Goal: Information Seeking & Learning: Learn about a topic

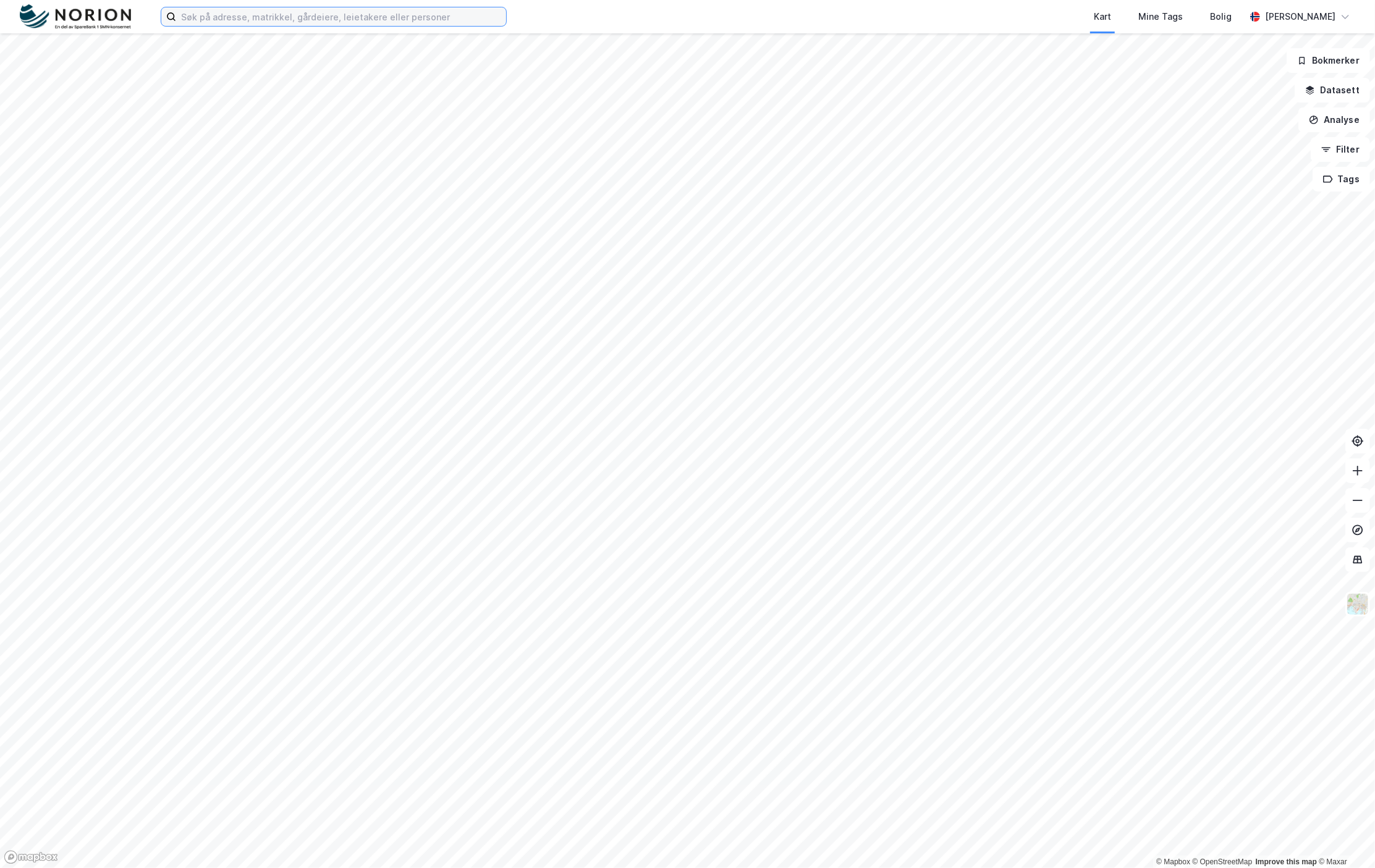
click at [199, 17] on input at bounding box center [341, 17] width 330 height 18
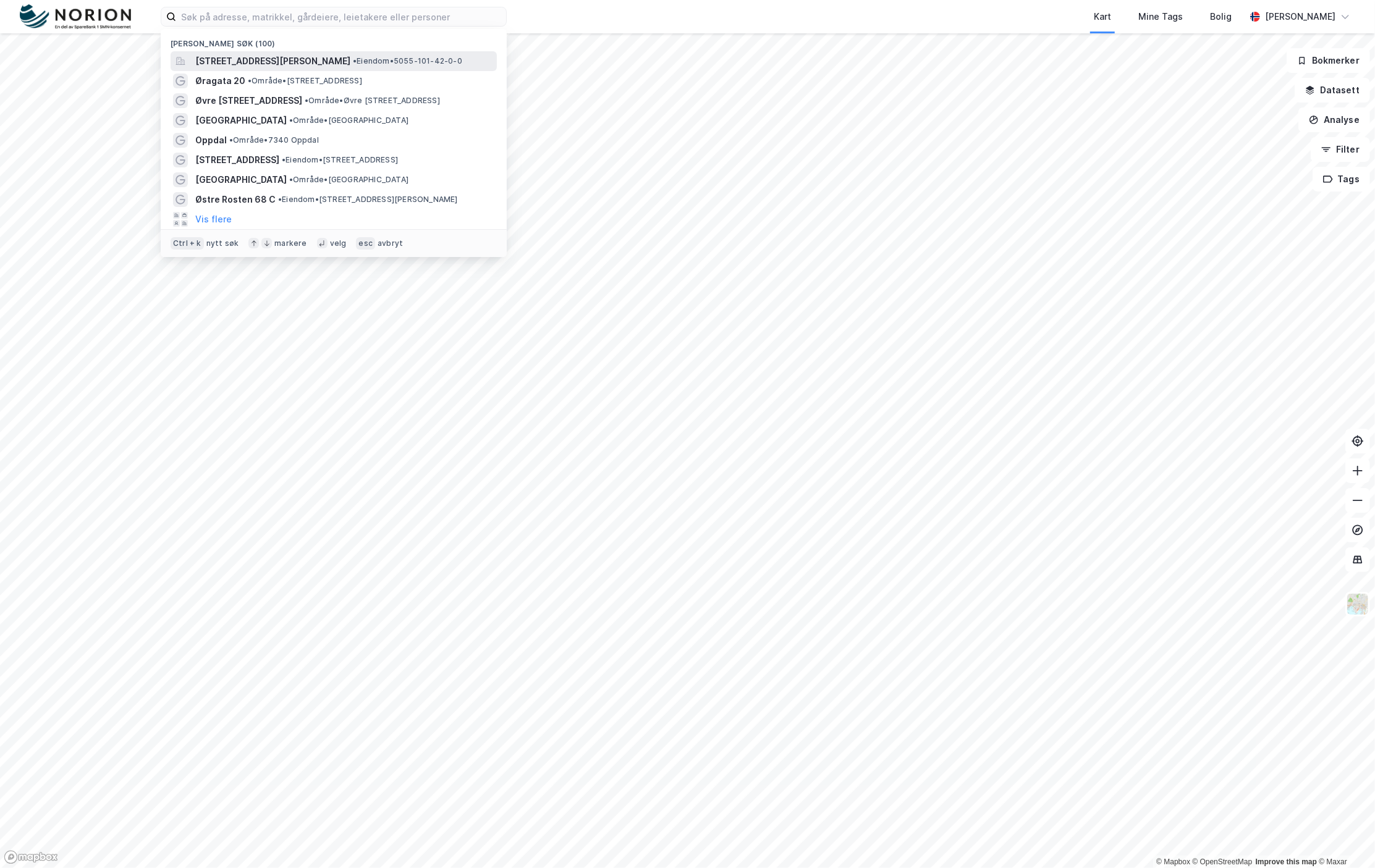
click at [253, 61] on span "[STREET_ADDRESS][PERSON_NAME]" at bounding box center [273, 62] width 155 height 15
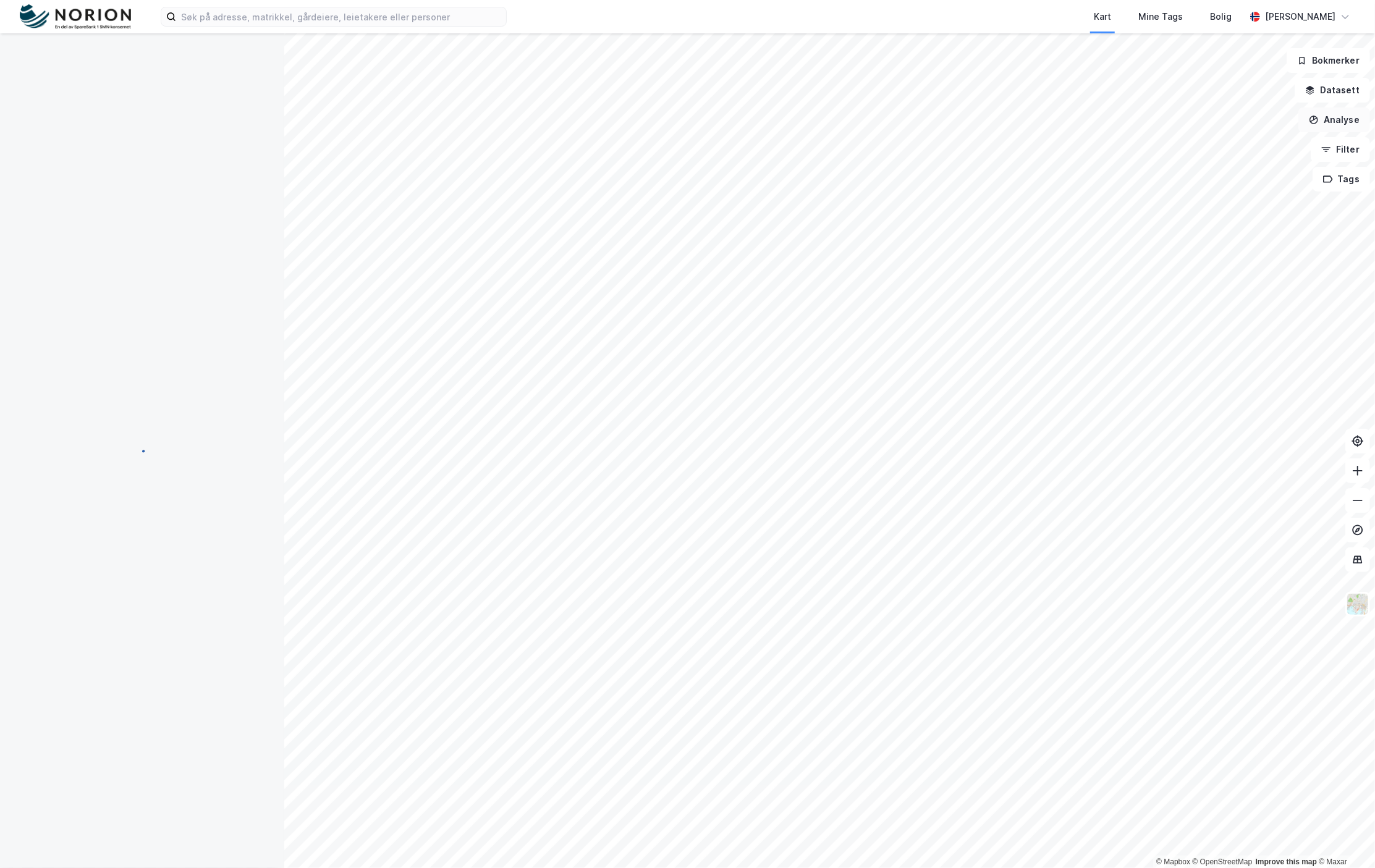
click at [1326, 121] on button "Analyse" at bounding box center [1333, 120] width 71 height 25
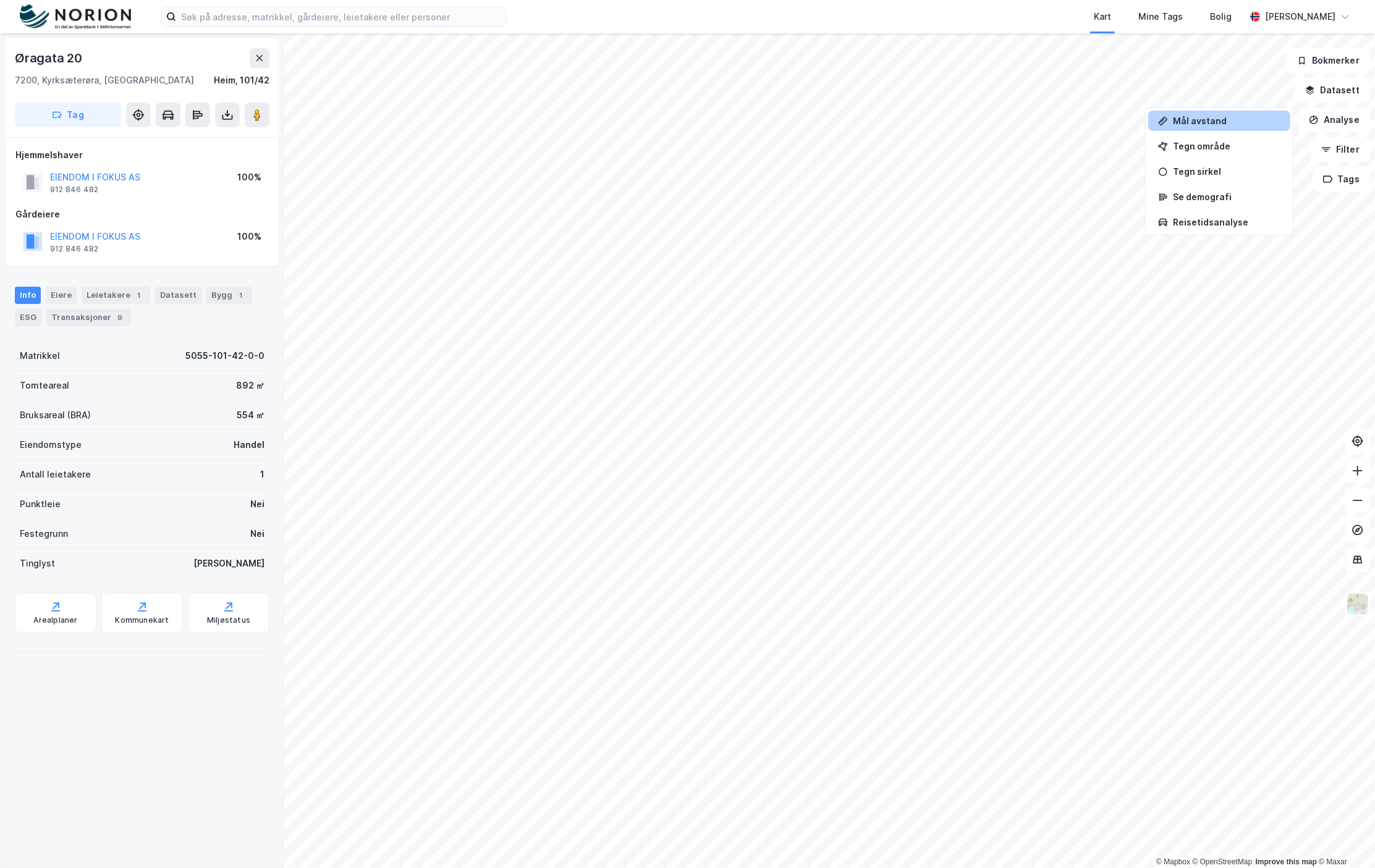
click at [1201, 117] on div "Mål avstand" at bounding box center [1226, 121] width 107 height 11
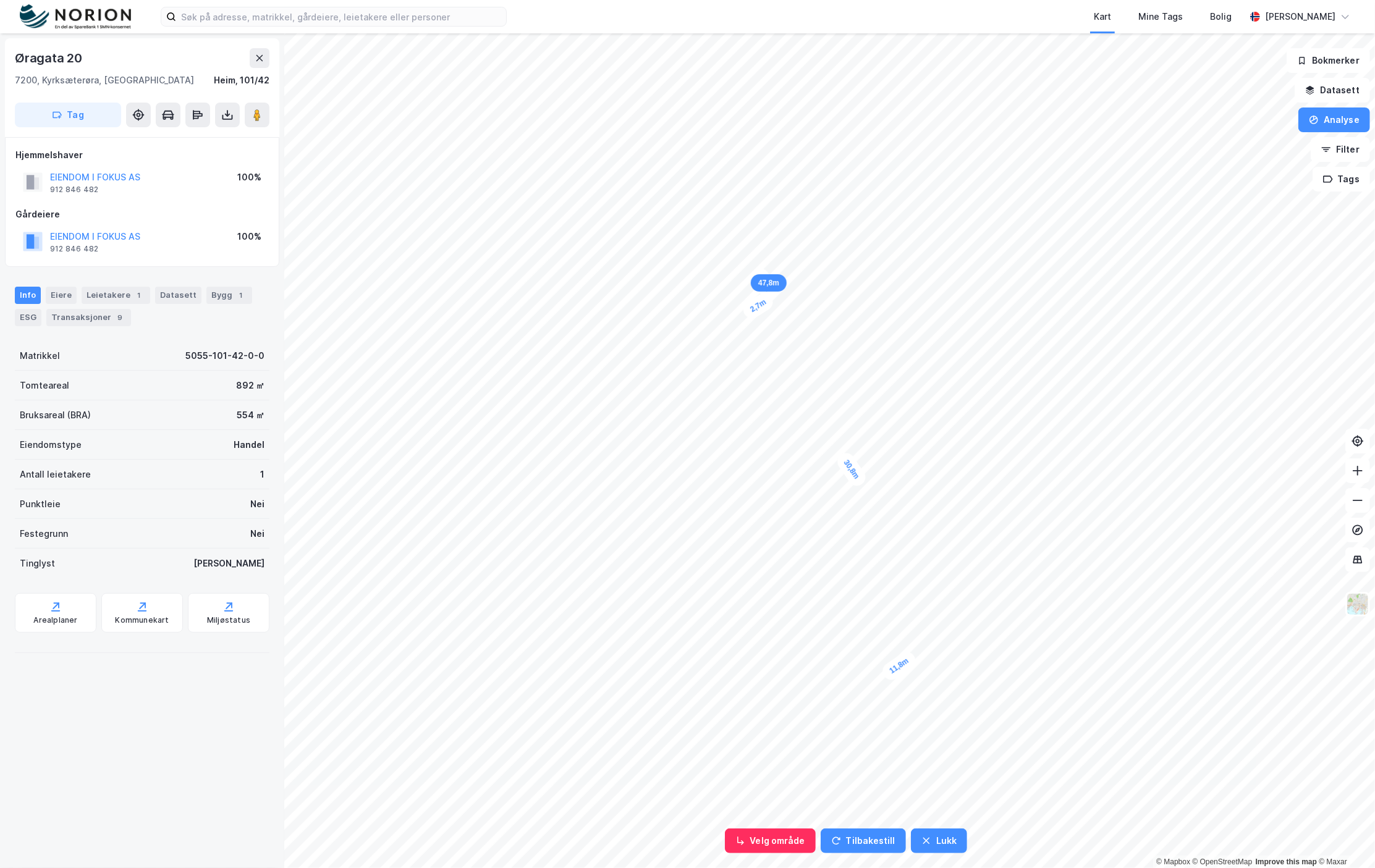
click at [755, 33] on div "11,8m 30,8m 2,7m 2,5m 47,8m" at bounding box center [688, 33] width 1375 height 0
click at [1327, 121] on button "Analyse" at bounding box center [1333, 120] width 71 height 25
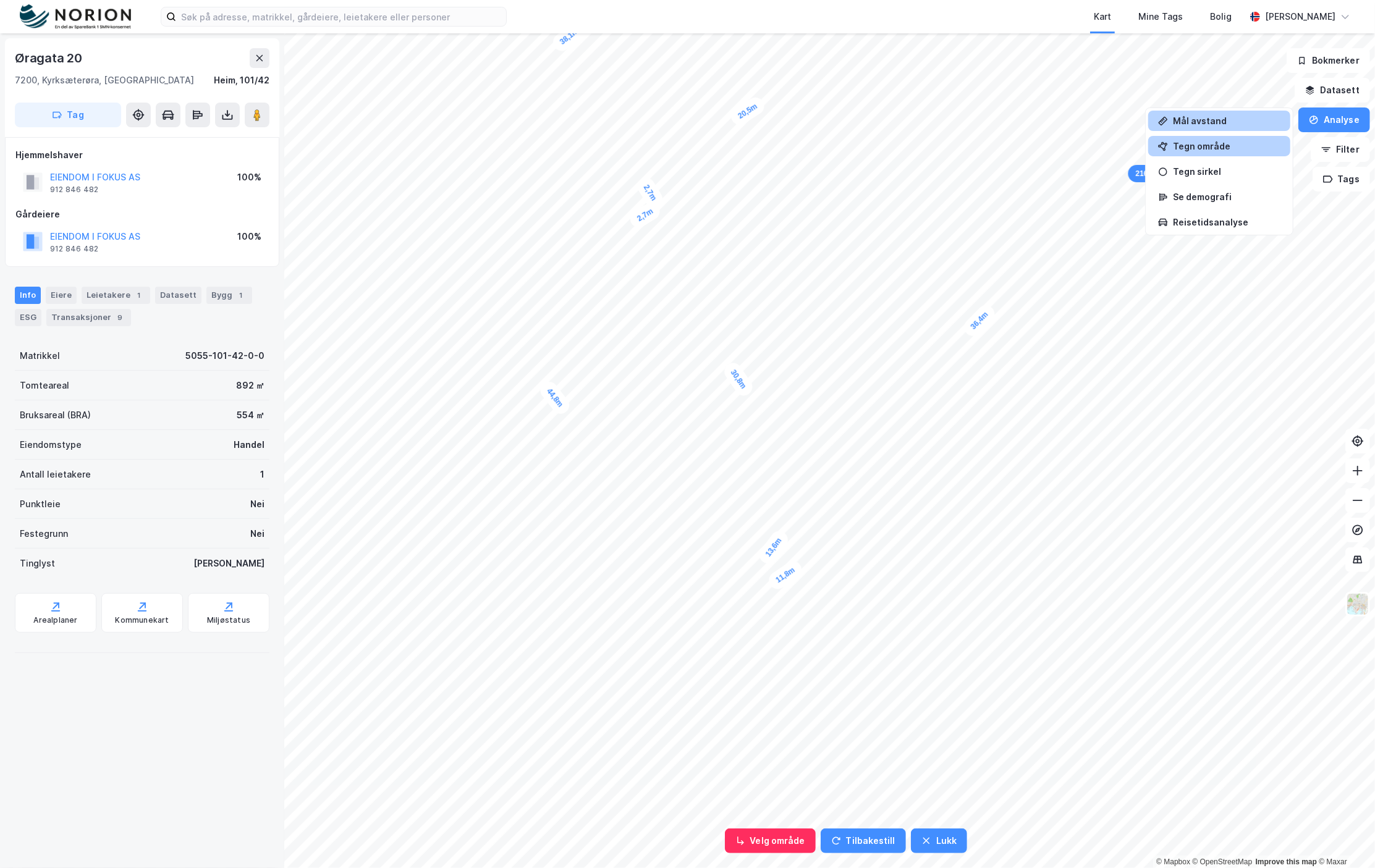
click at [1211, 146] on div "Tegn område" at bounding box center [1226, 145] width 107 height 11
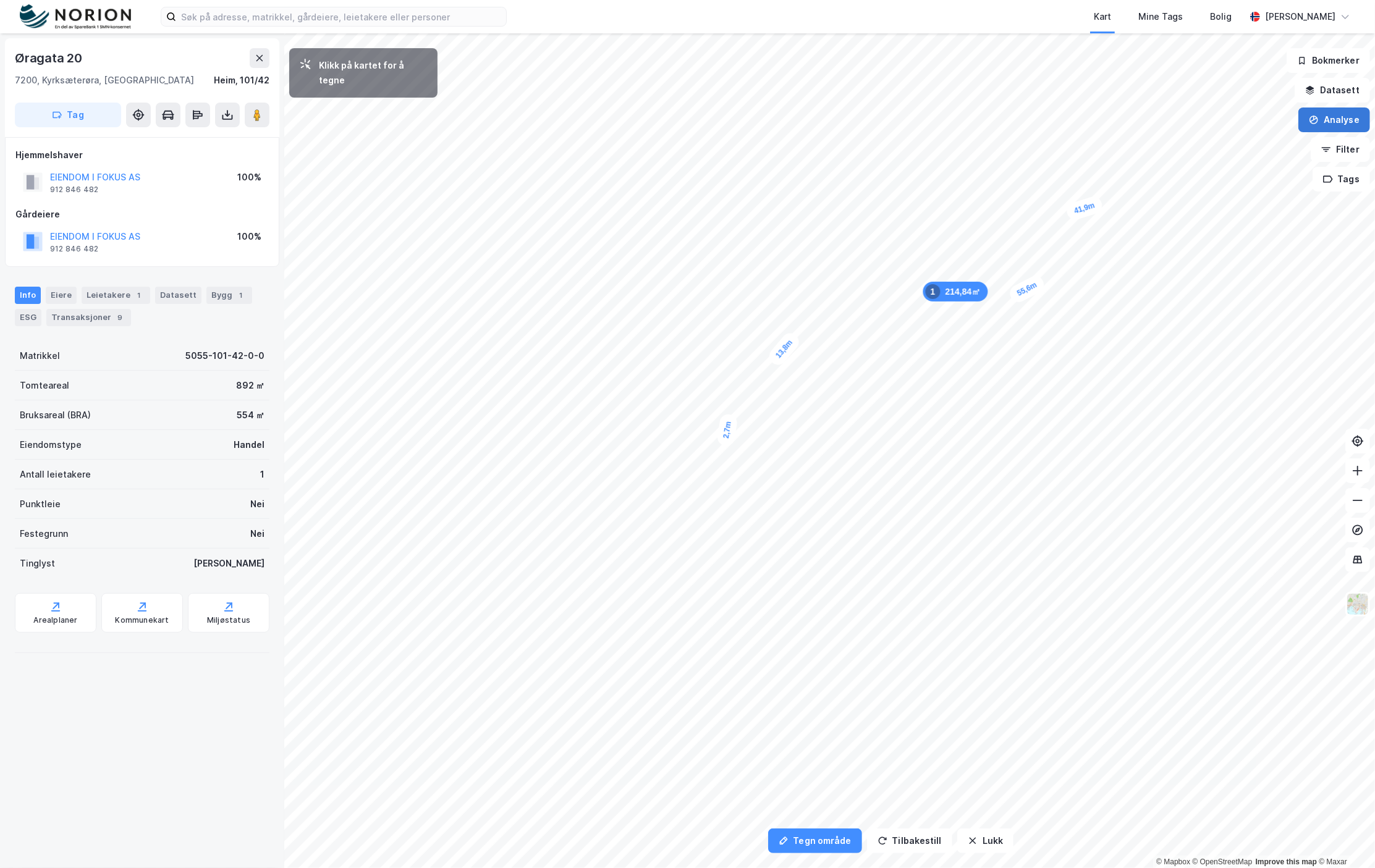
click at [1324, 116] on button "Analyse" at bounding box center [1333, 120] width 71 height 25
click at [1226, 148] on div "Tegn område" at bounding box center [1226, 145] width 107 height 11
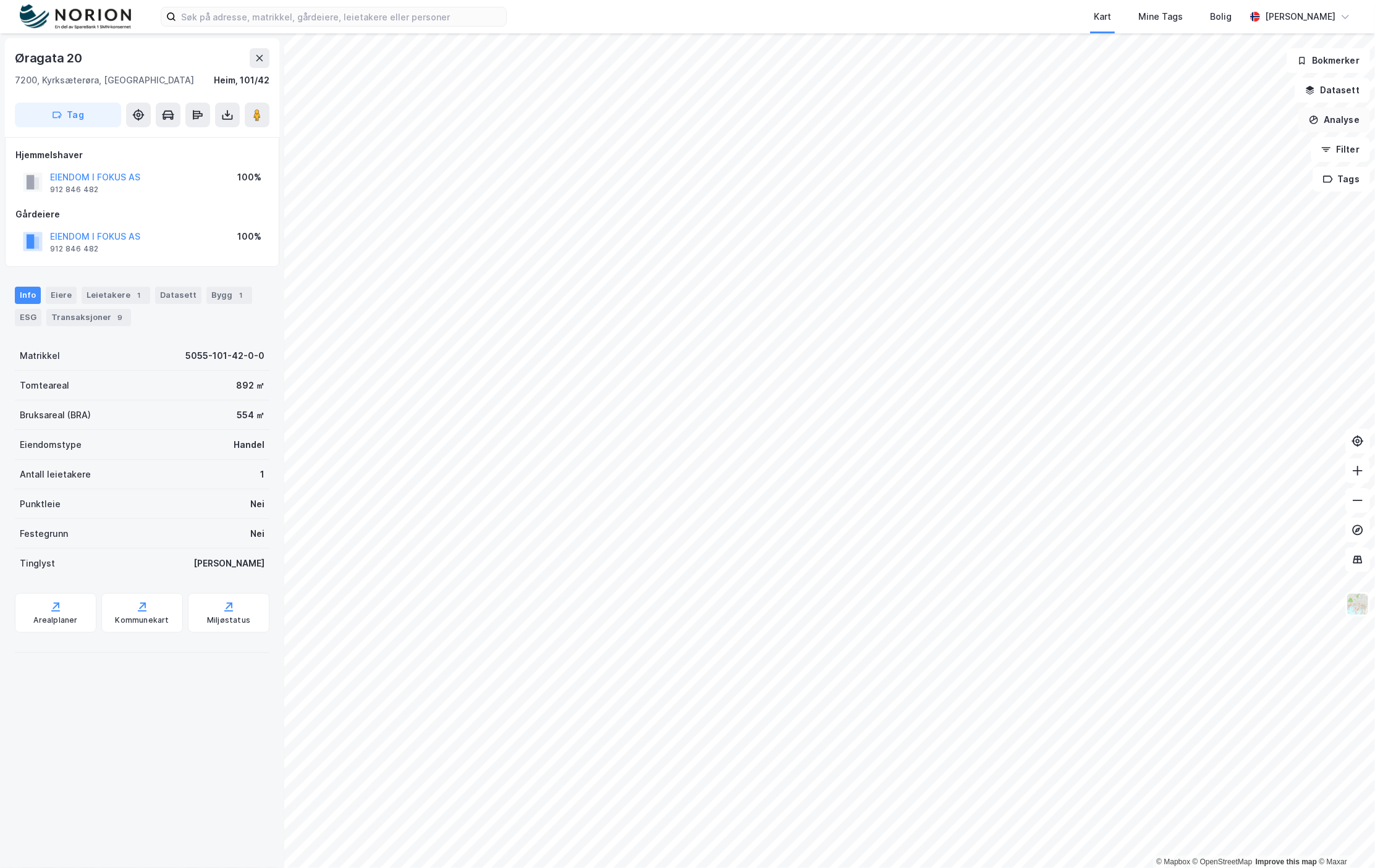
click at [1318, 116] on icon "button" at bounding box center [1313, 120] width 10 height 10
click at [1235, 146] on div "Tegn område" at bounding box center [1226, 145] width 107 height 11
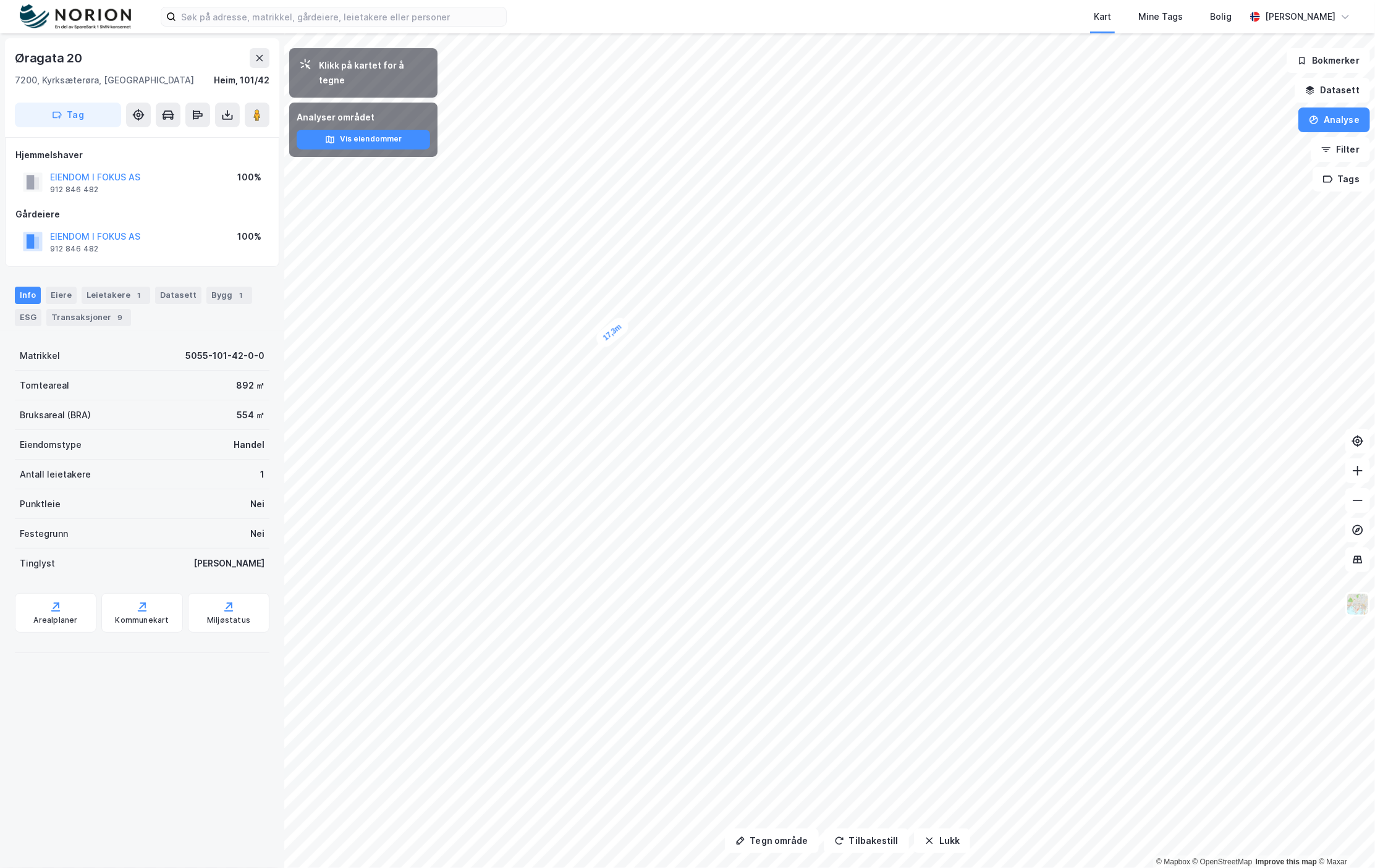
click at [269, 764] on div "Tegn område Tilbakestill Lukk Klikk på kartet for å tegne Analyser området Vis …" at bounding box center [688, 451] width 1375 height 835
click at [218, 105] on button at bounding box center [228, 115] width 25 height 25
click at [214, 158] on div "Last ned matrikkelrapport" at bounding box center [181, 160] width 102 height 10
click at [1352, 120] on button "Analyse" at bounding box center [1333, 120] width 71 height 25
click at [1196, 146] on div "Tegn område" at bounding box center [1226, 145] width 107 height 11
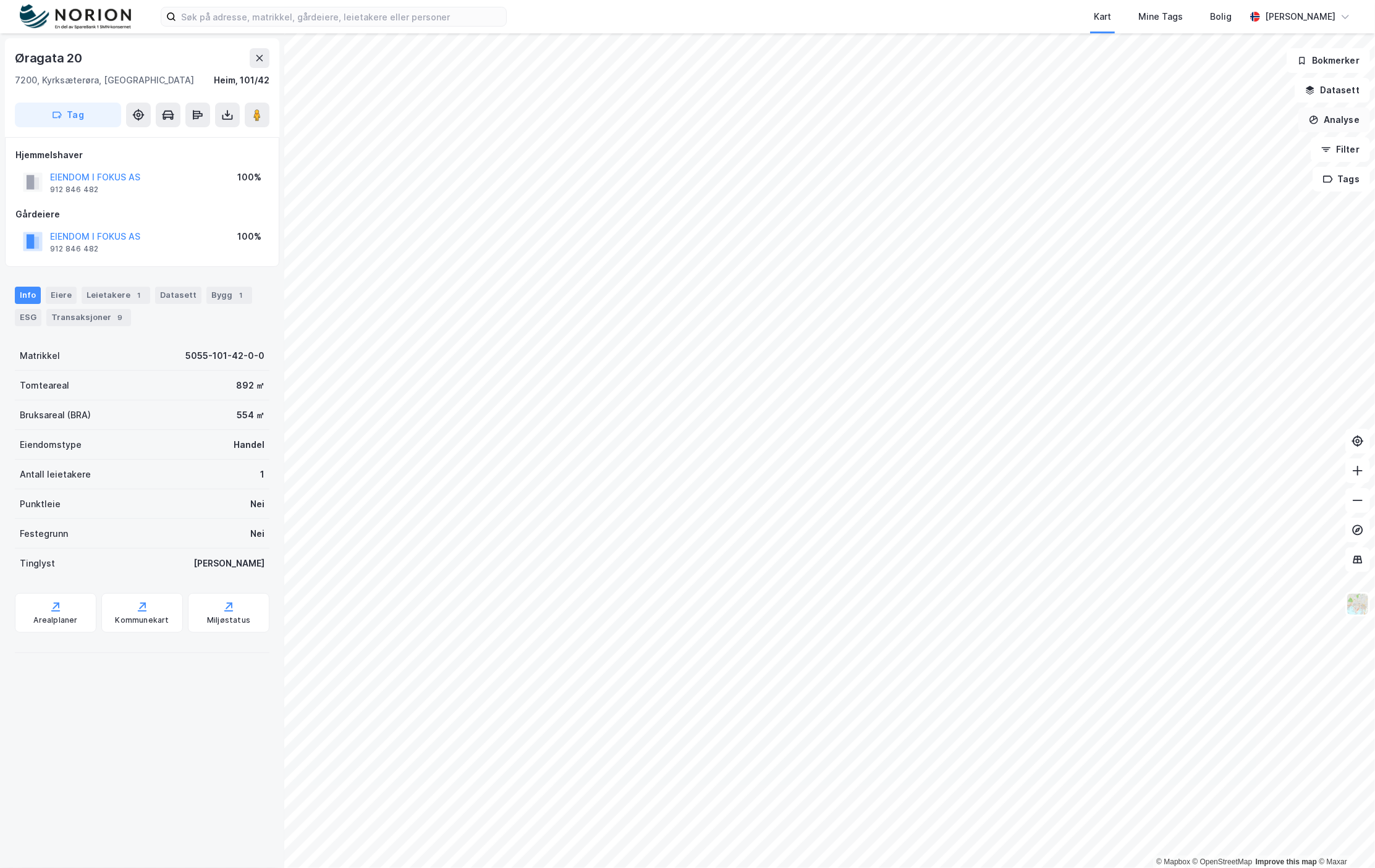
click at [1332, 121] on button "Analyse" at bounding box center [1333, 120] width 71 height 25
click at [1251, 145] on div "Tegn område" at bounding box center [1226, 145] width 107 height 11
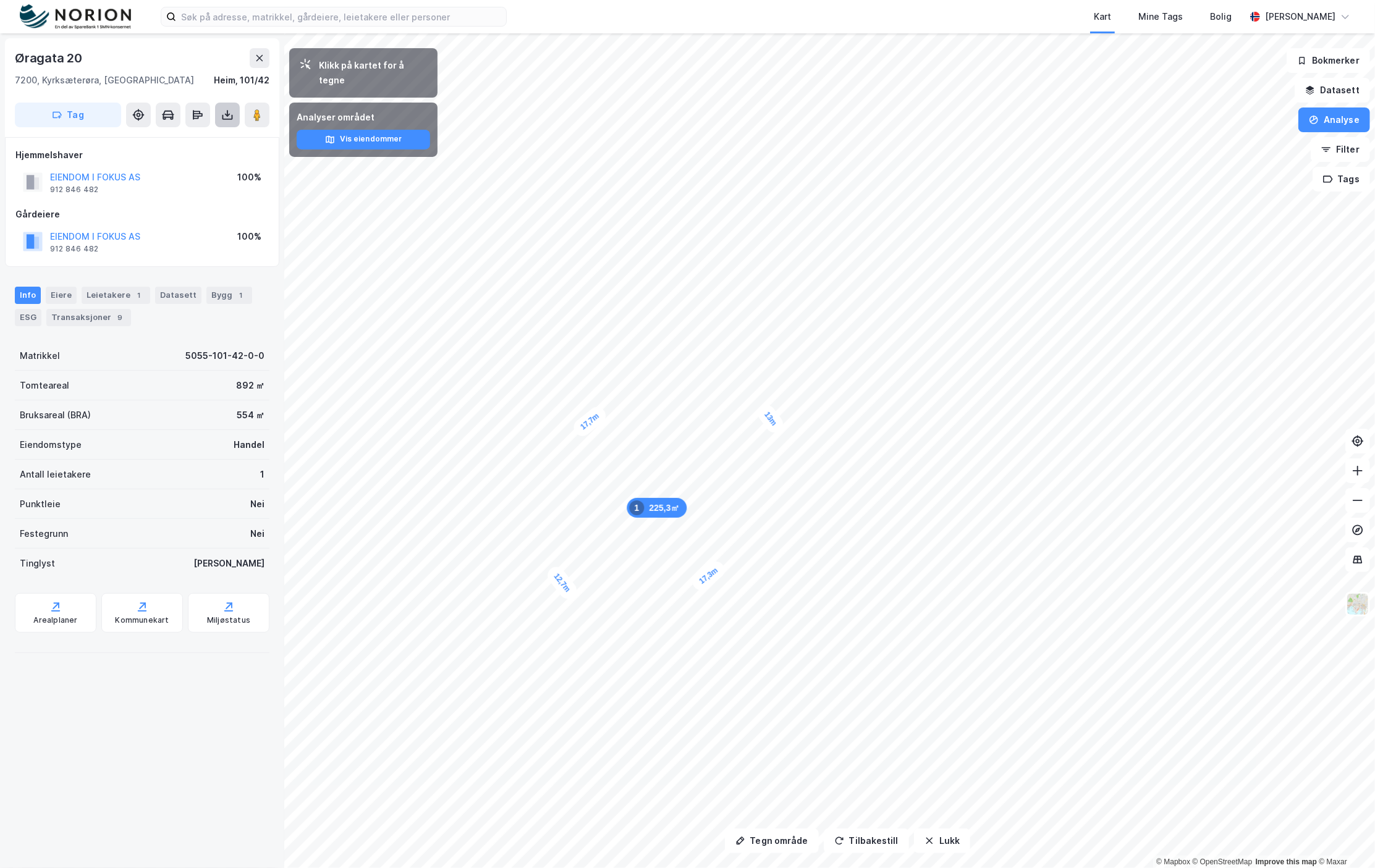
click at [226, 114] on icon at bounding box center [227, 115] width 12 height 12
click at [196, 156] on div "Last ned matrikkelrapport" at bounding box center [181, 160] width 102 height 10
click at [927, 841] on icon "button" at bounding box center [929, 841] width 10 height 10
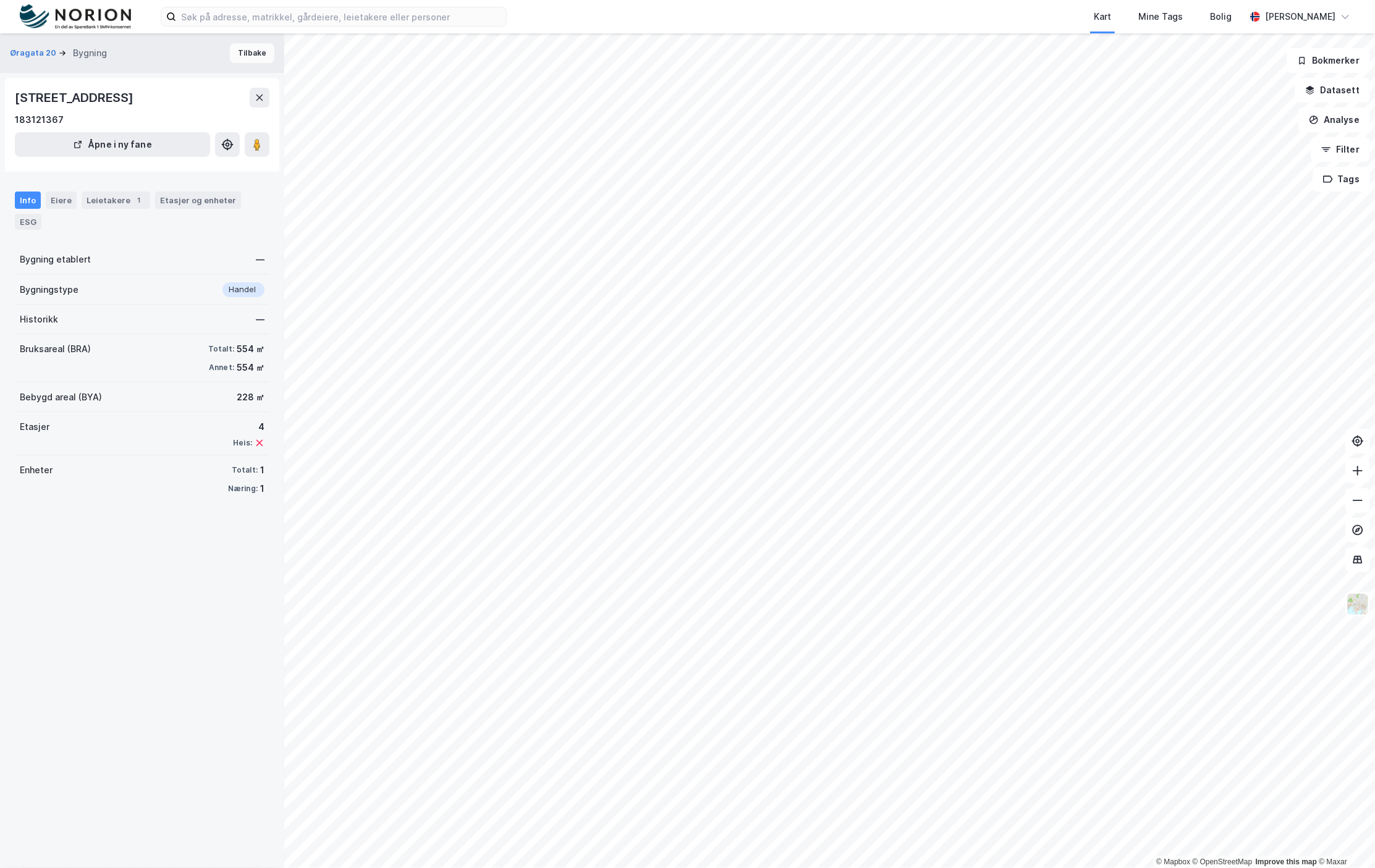
click at [238, 50] on button "Tilbake" at bounding box center [252, 53] width 45 height 20
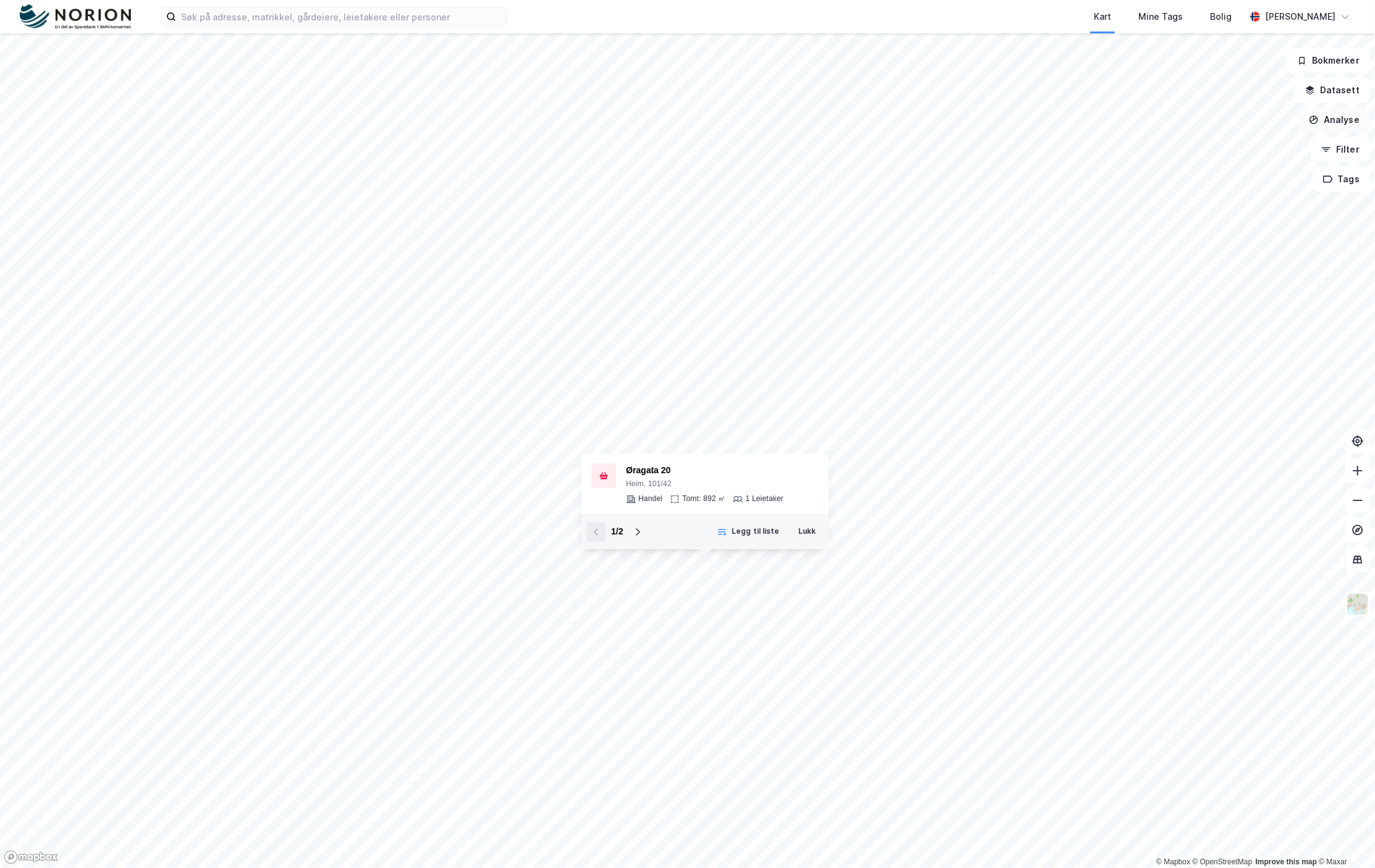
click at [1328, 121] on button "Analyse" at bounding box center [1333, 120] width 71 height 25
click at [1216, 146] on div "Tegn område" at bounding box center [1226, 145] width 107 height 11
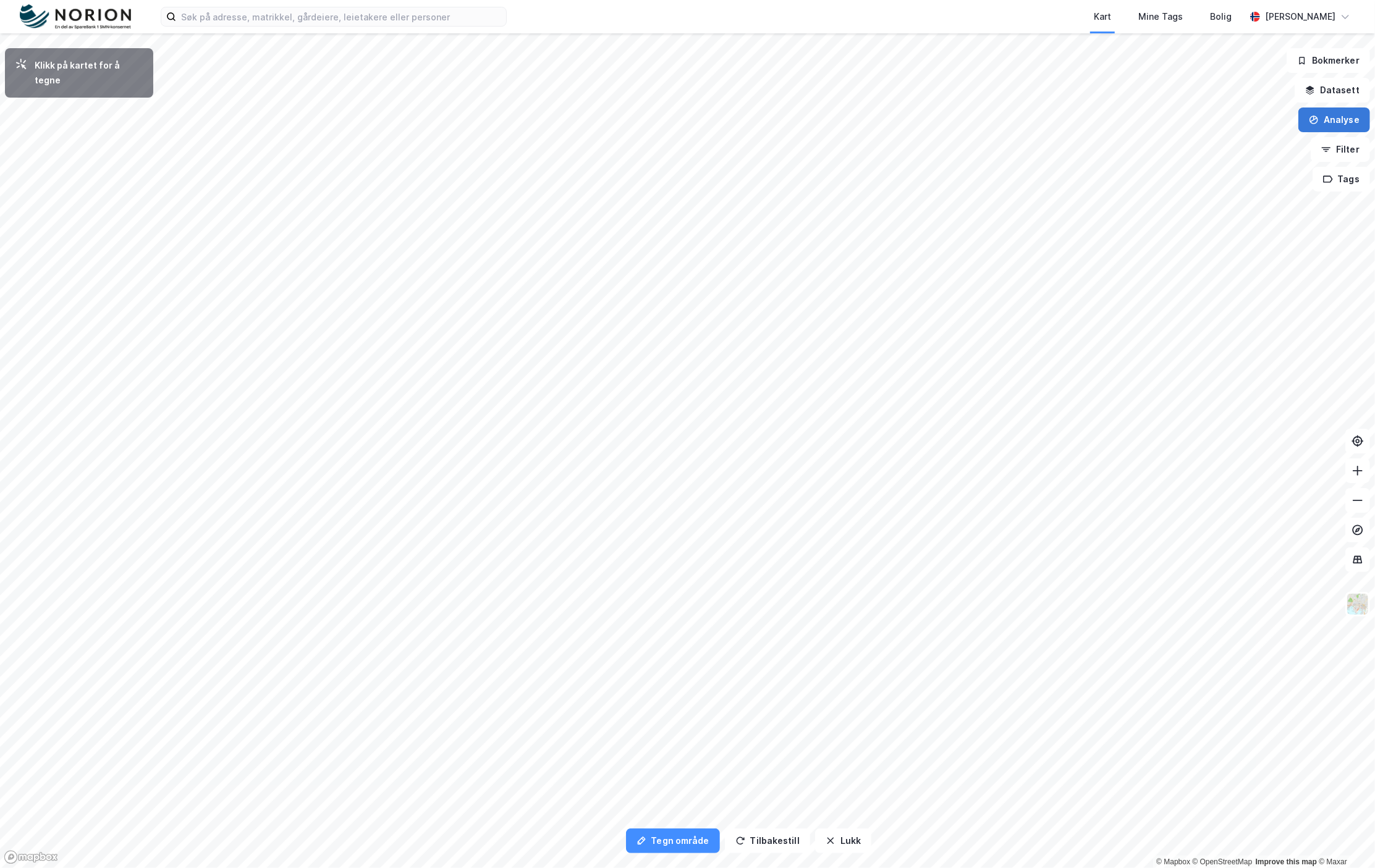
click at [1326, 121] on button "Analyse" at bounding box center [1333, 120] width 71 height 25
click at [1194, 142] on div "Tegn område" at bounding box center [1226, 145] width 107 height 11
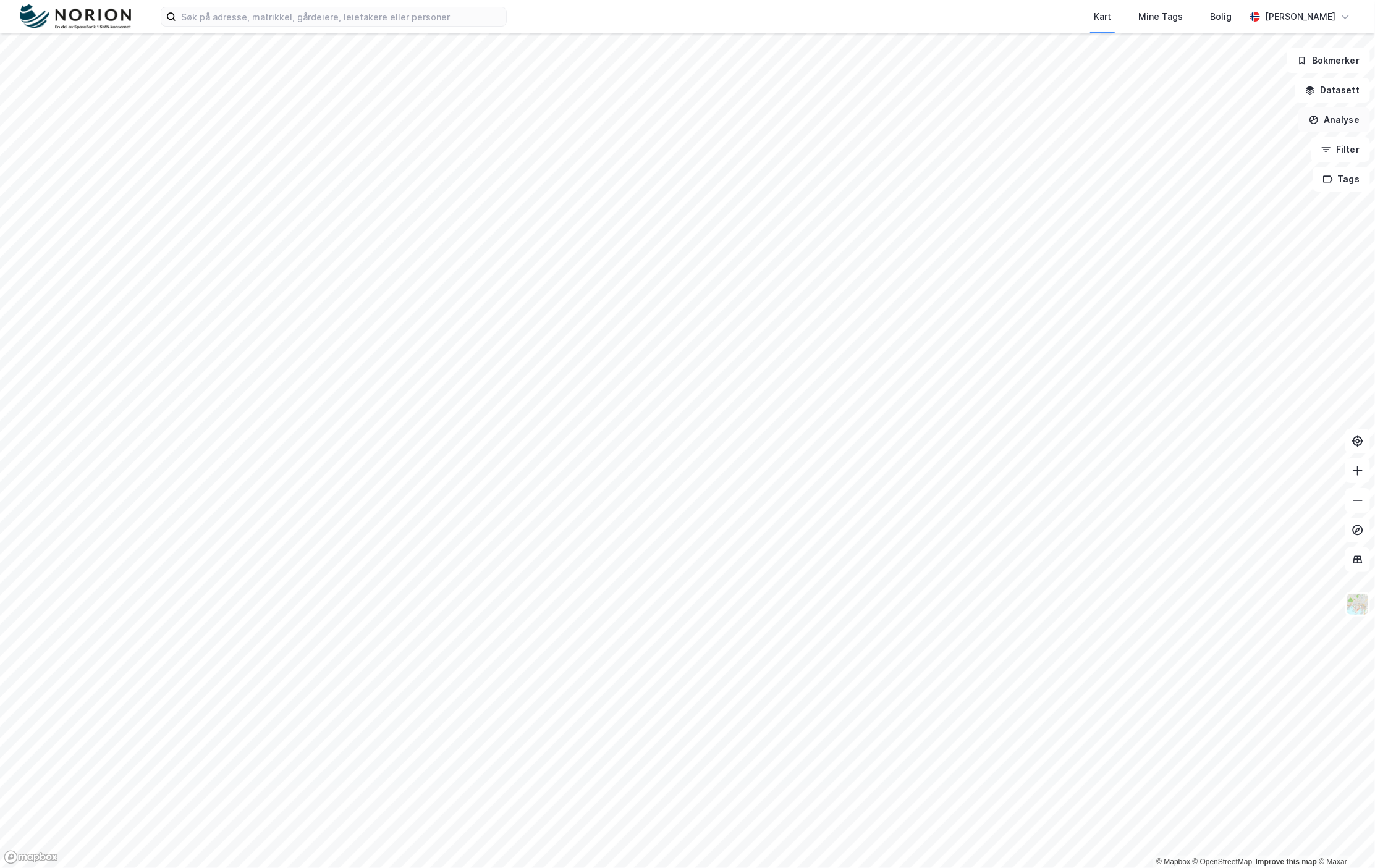
click at [1338, 125] on button "Analyse" at bounding box center [1333, 120] width 71 height 25
click at [1209, 140] on div "Tegn område" at bounding box center [1219, 145] width 142 height 21
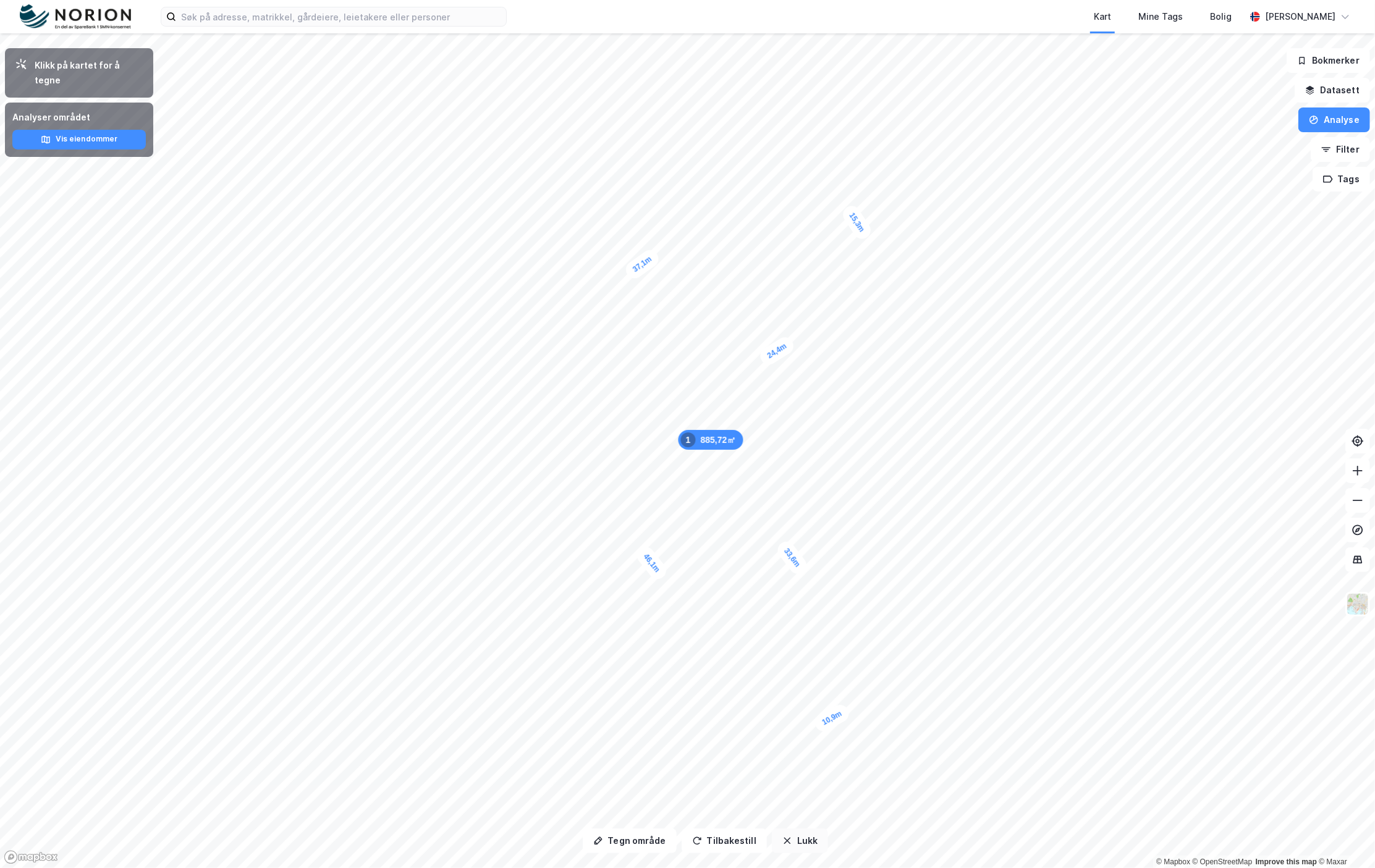
click at [780, 849] on button "Lukk" at bounding box center [800, 841] width 57 height 25
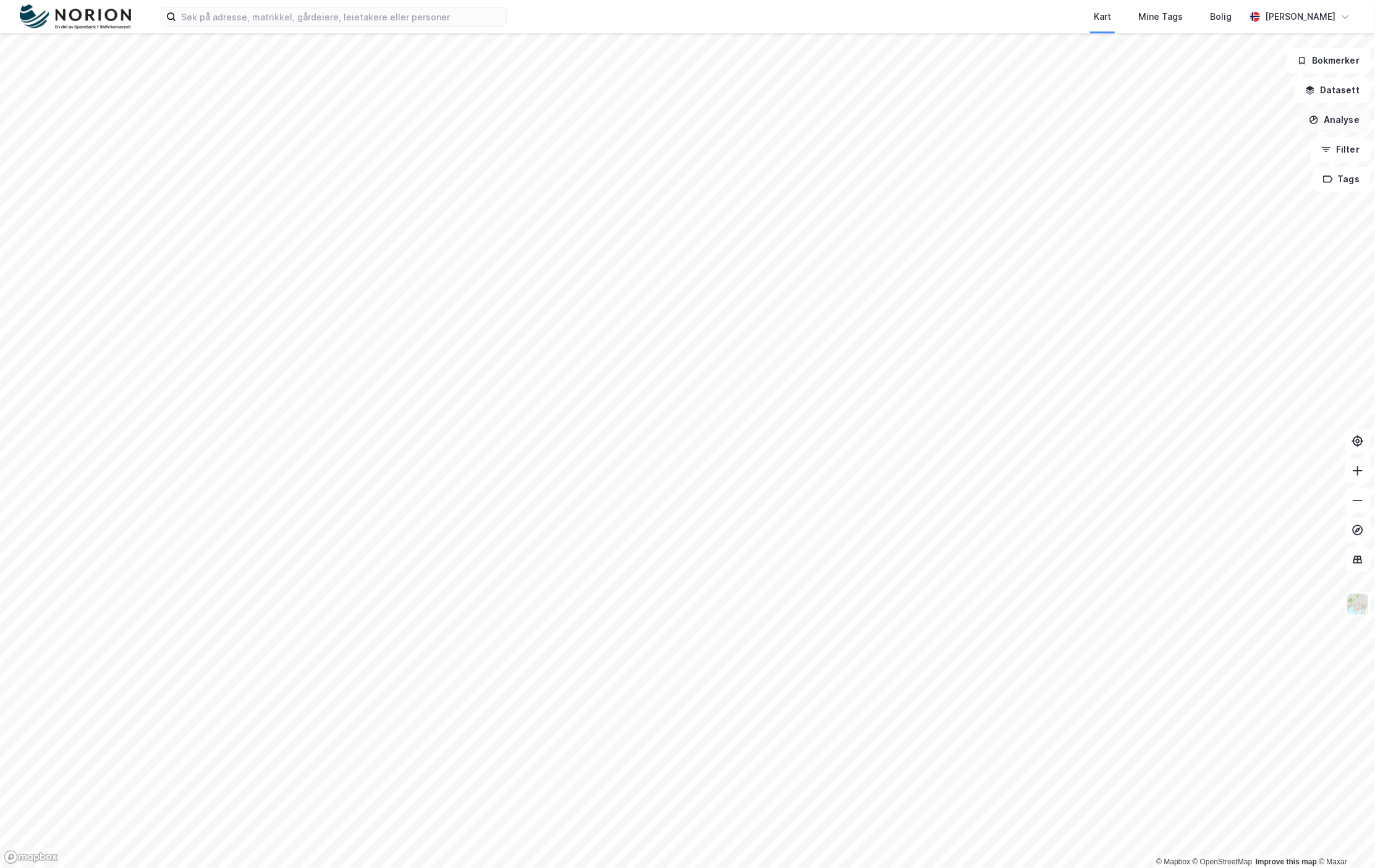
click at [1350, 116] on button "Analyse" at bounding box center [1333, 120] width 71 height 25
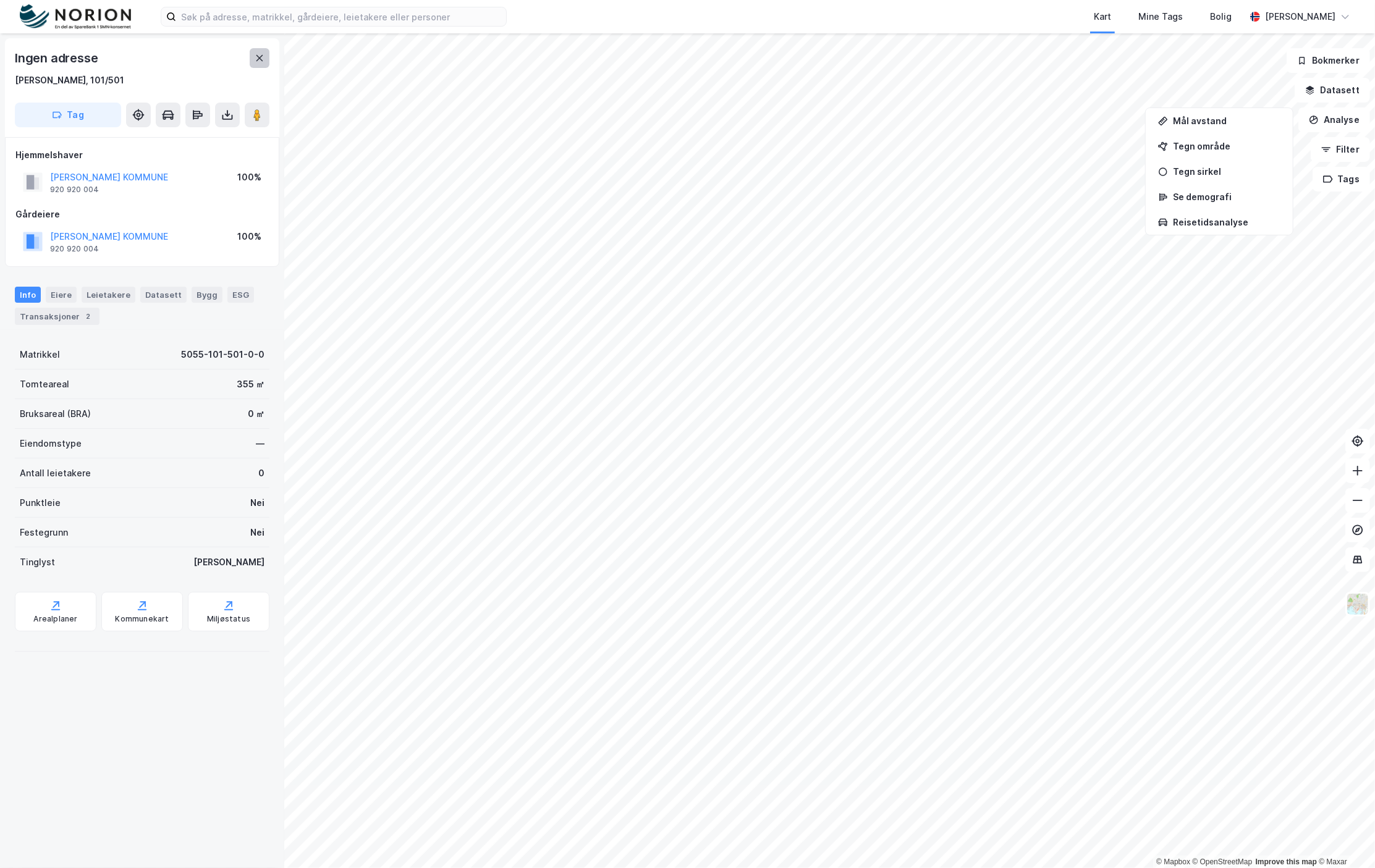
click at [252, 56] on button at bounding box center [259, 58] width 20 height 20
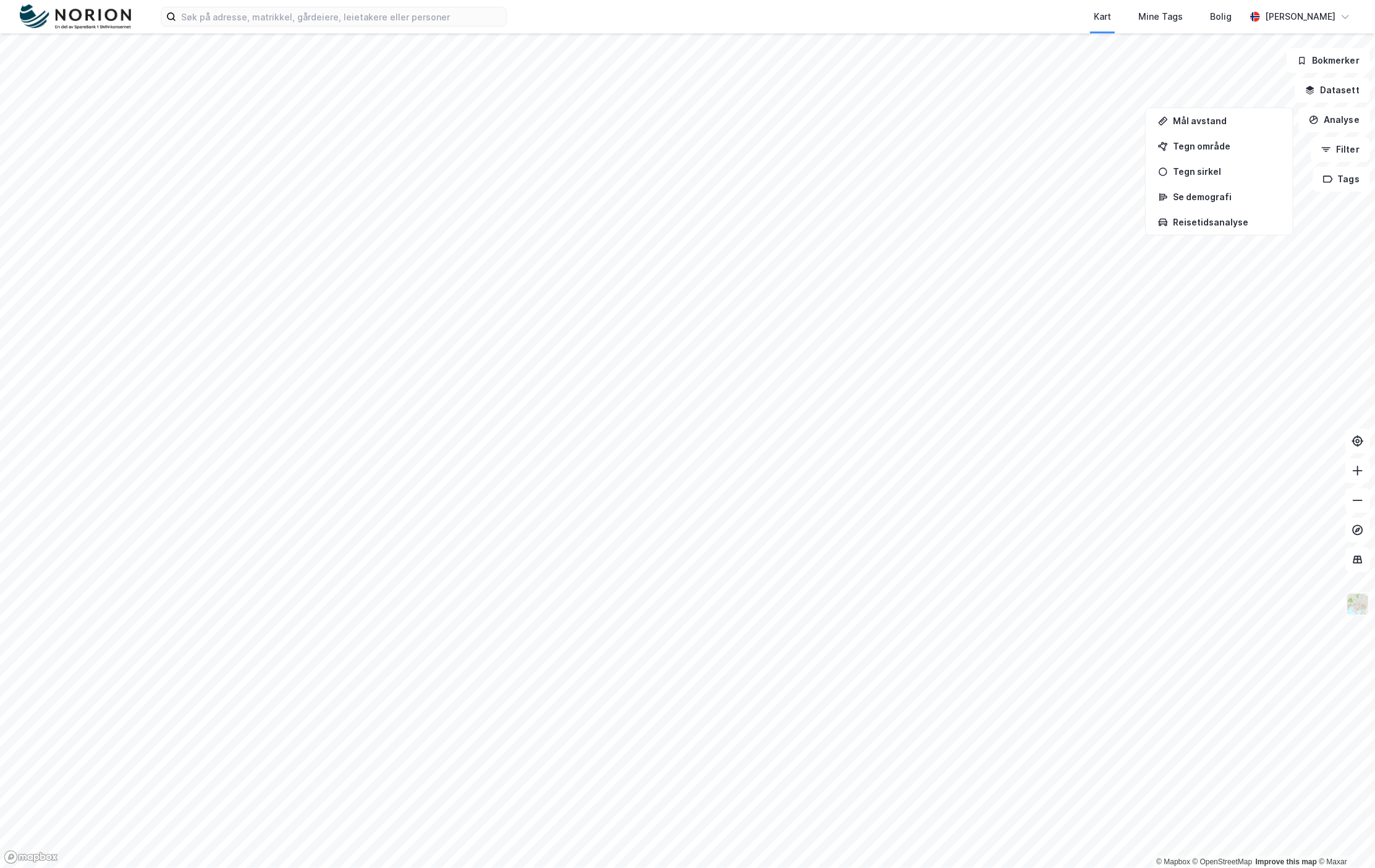
click at [1355, 608] on img at bounding box center [1358, 604] width 23 height 23
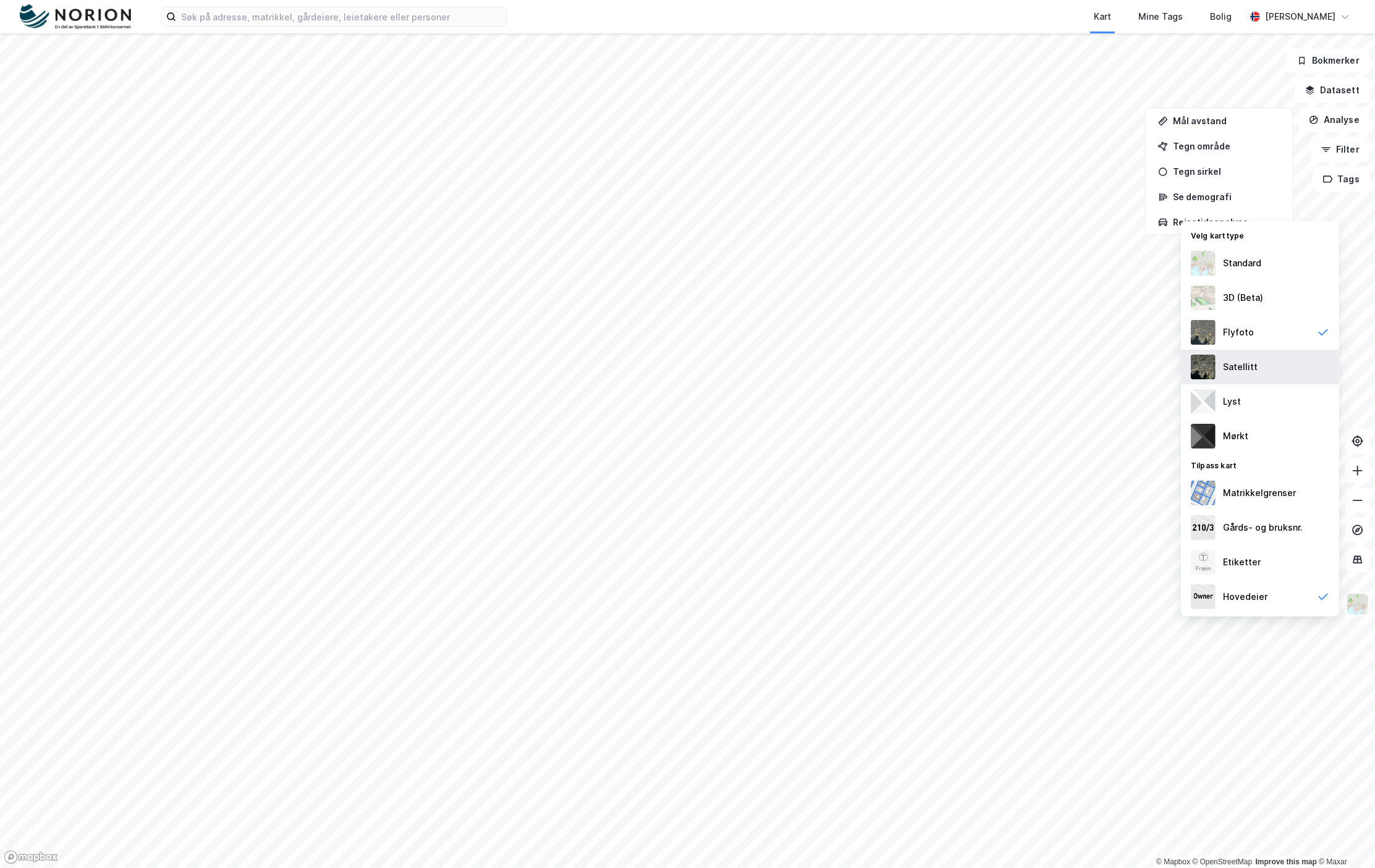
click at [1249, 366] on div "Satellitt" at bounding box center [1240, 367] width 35 height 15
click at [1249, 293] on div "3D (Beta)" at bounding box center [1243, 298] width 40 height 15
click at [1363, 604] on img at bounding box center [1358, 604] width 23 height 23
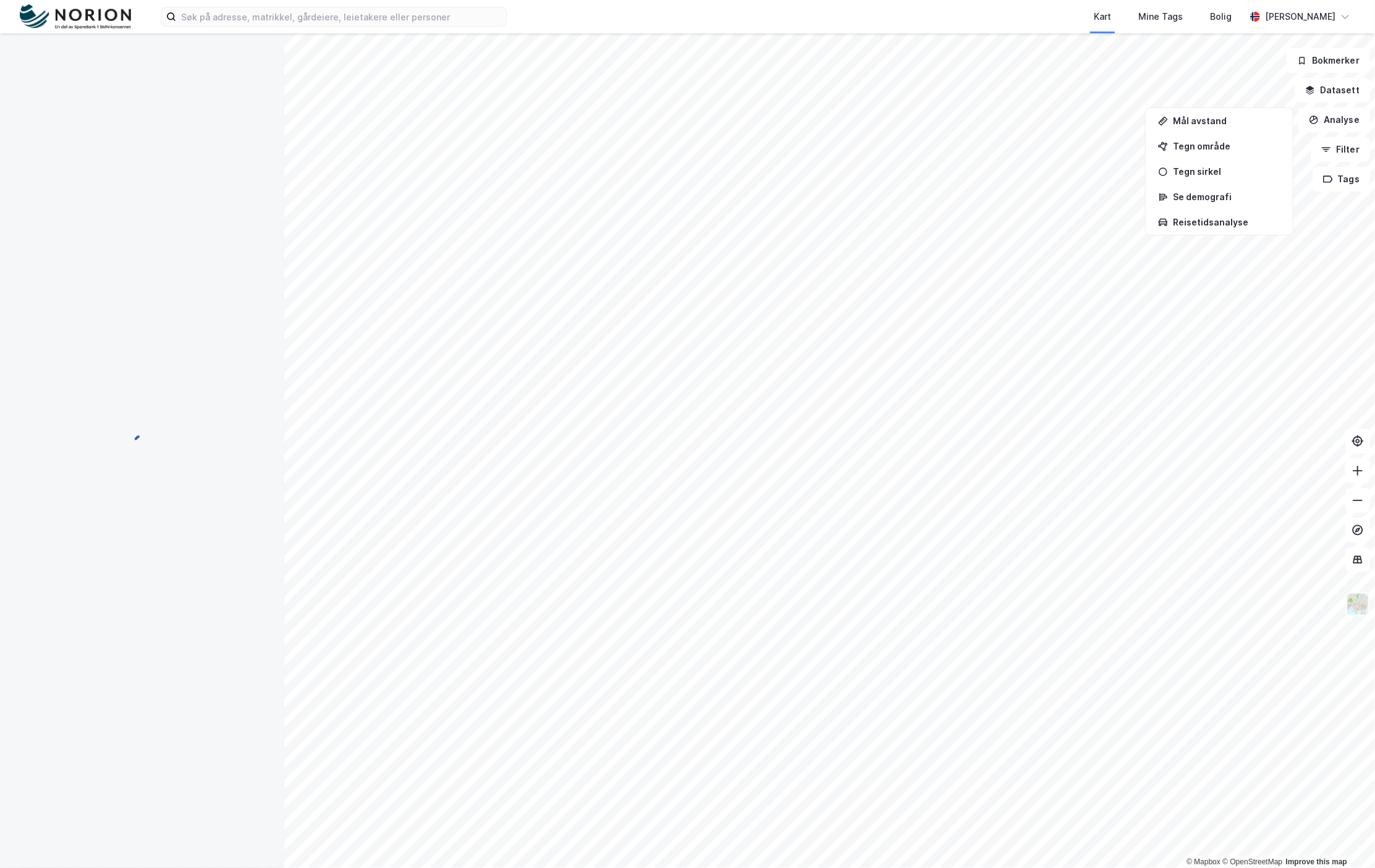
click at [1364, 609] on img at bounding box center [1358, 604] width 23 height 23
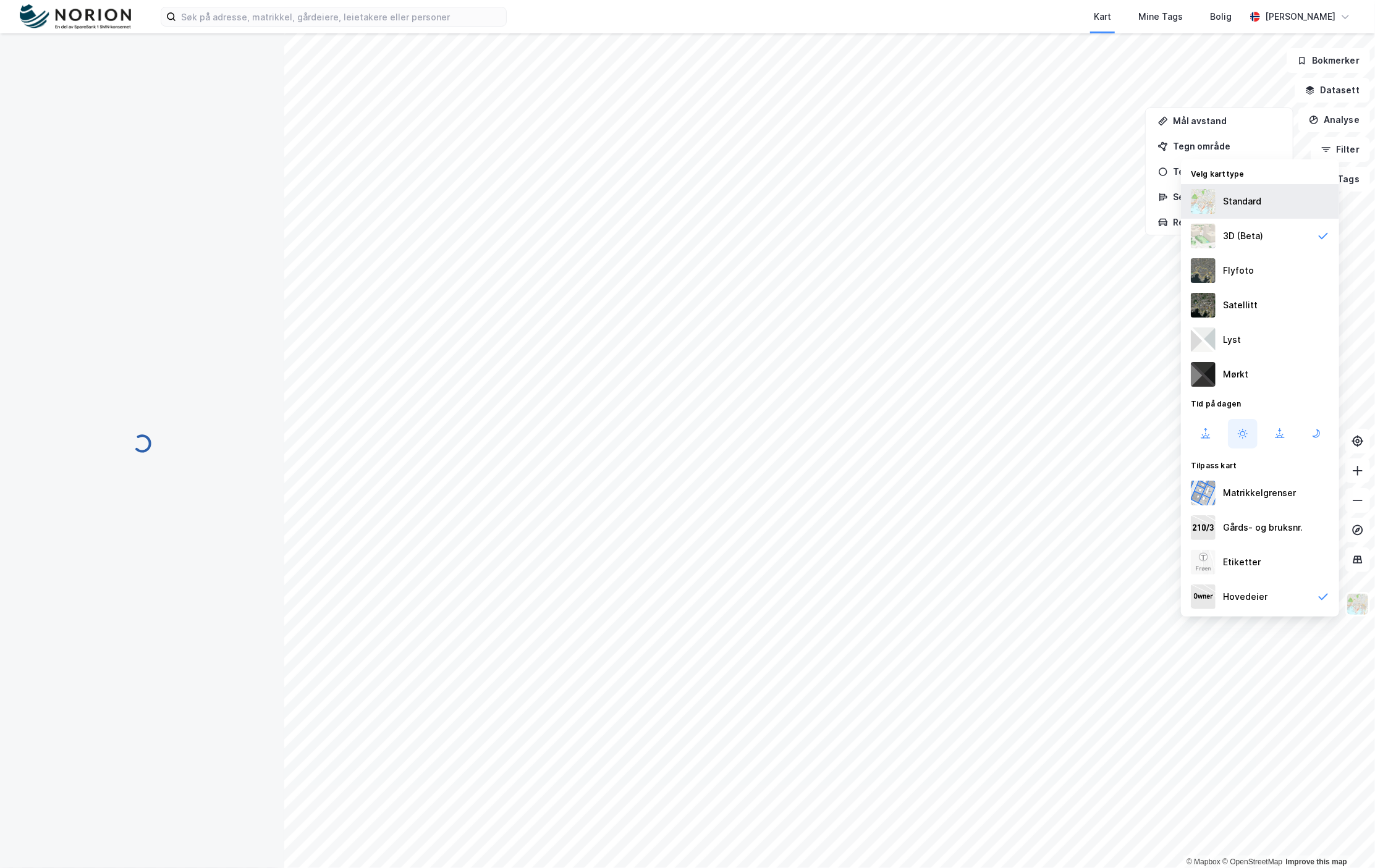
click at [1244, 195] on div "Standard" at bounding box center [1242, 201] width 38 height 15
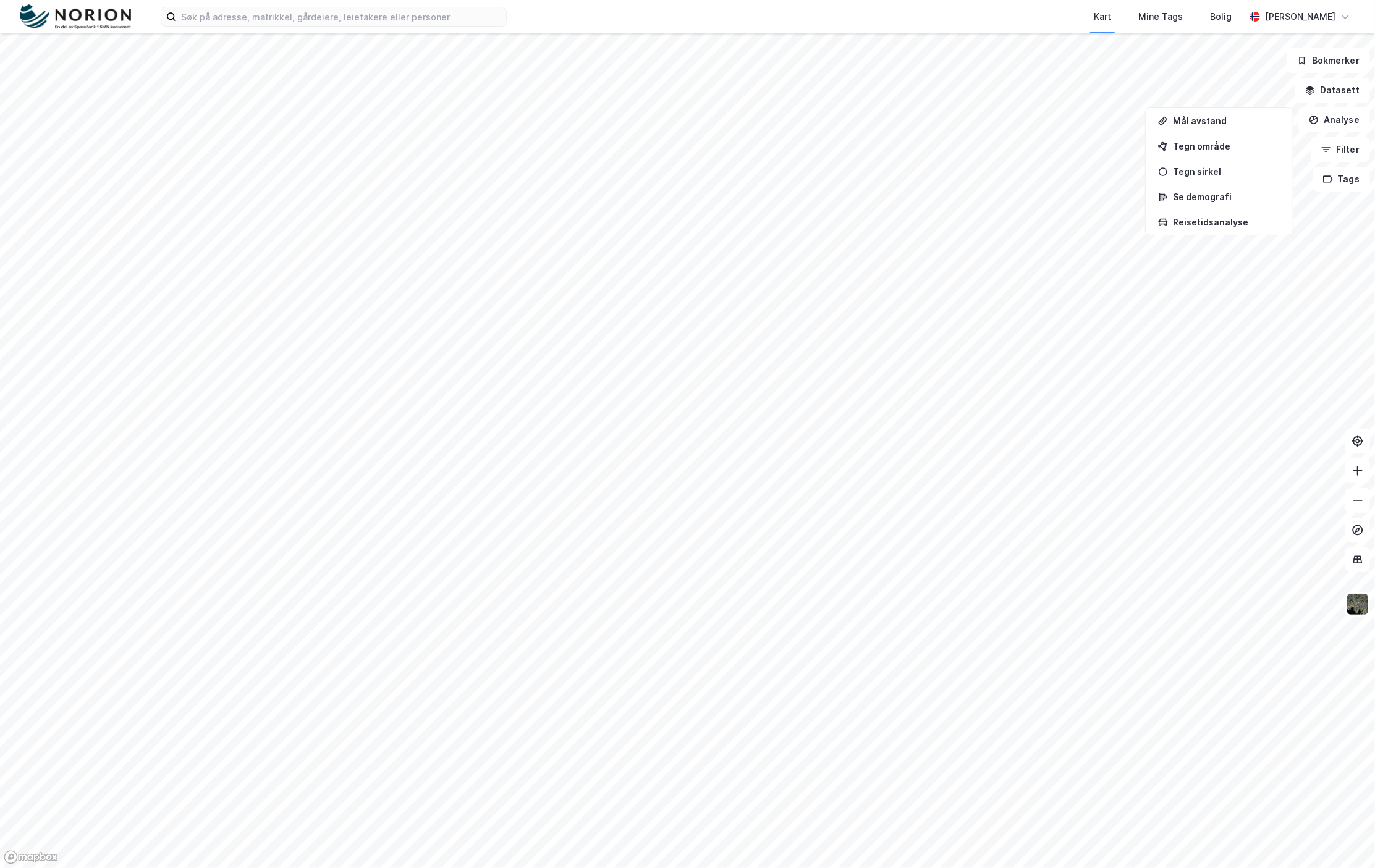
drag, startPoint x: 737, startPoint y: 394, endPoint x: 853, endPoint y: 410, distance: 117.1
click at [853, 410] on div at bounding box center [688, 434] width 1375 height 868
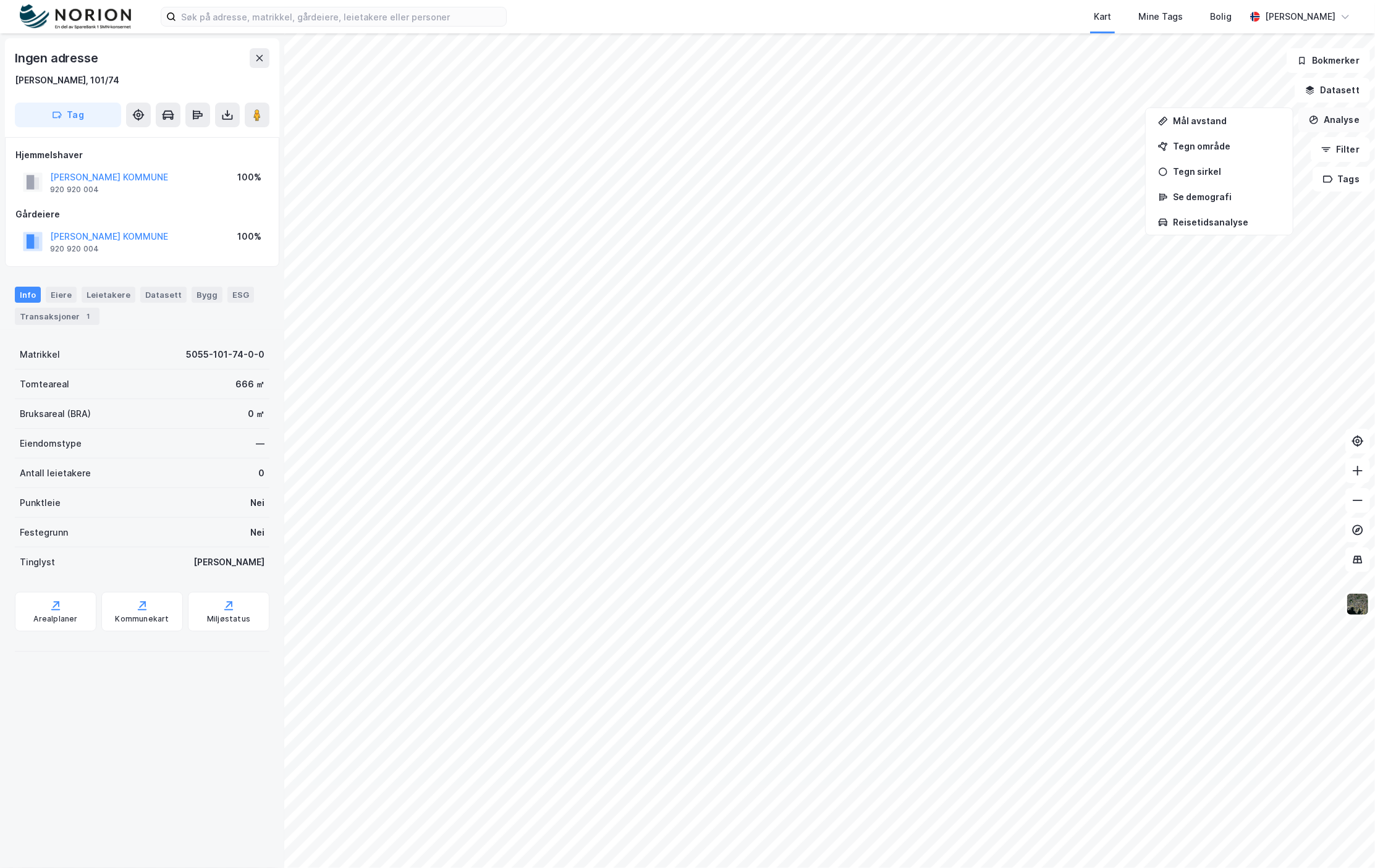
click at [1318, 115] on icon "button" at bounding box center [1313, 120] width 10 height 10
click at [1354, 116] on button "Analyse" at bounding box center [1333, 120] width 71 height 25
click at [1207, 140] on div "Tegn område" at bounding box center [1219, 145] width 142 height 21
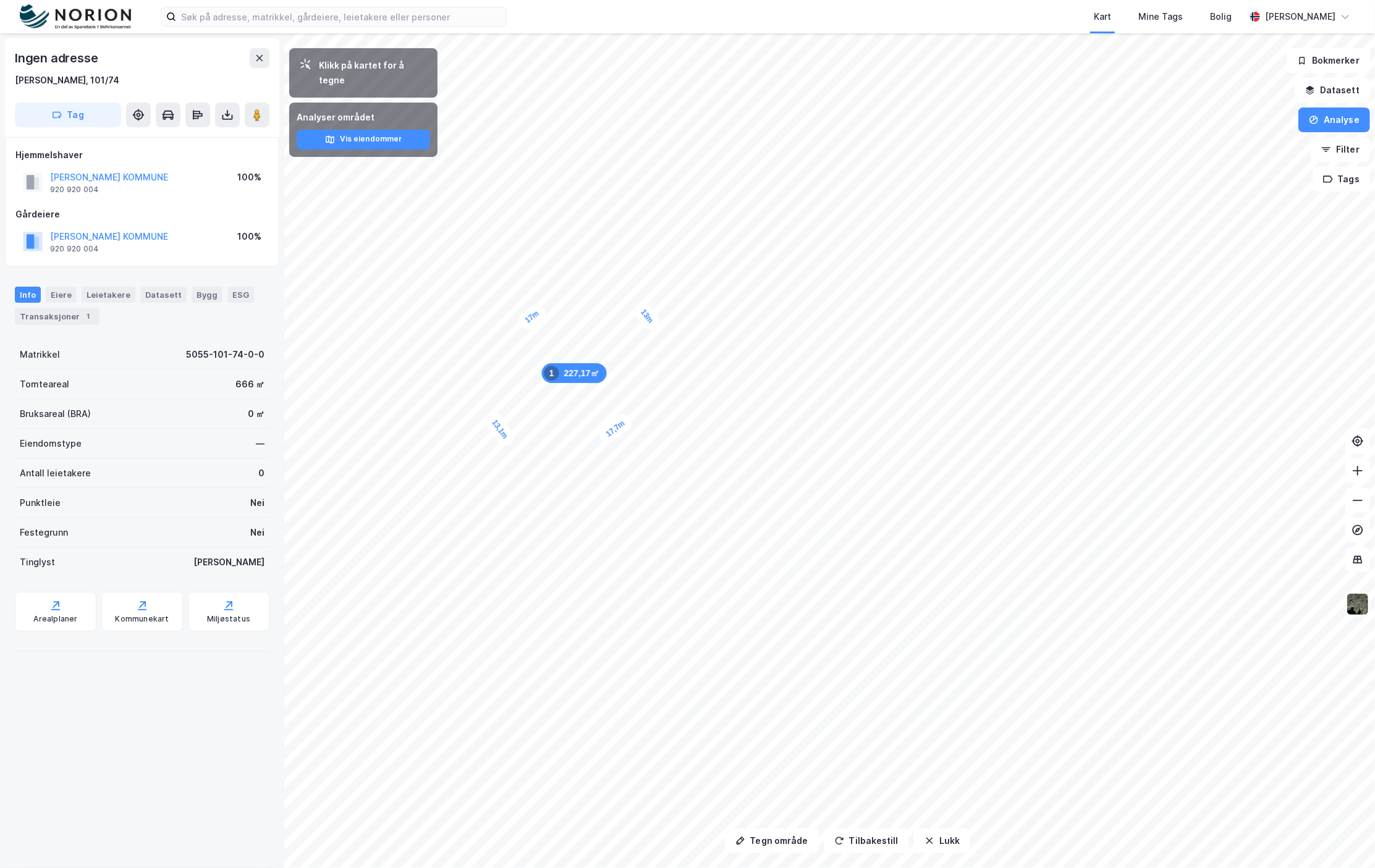
drag, startPoint x: 229, startPoint y: 51, endPoint x: 248, endPoint y: 55, distance: 19.4
click at [229, 51] on div "Ingen adresse" at bounding box center [142, 58] width 254 height 20
click at [252, 56] on button at bounding box center [259, 58] width 20 height 20
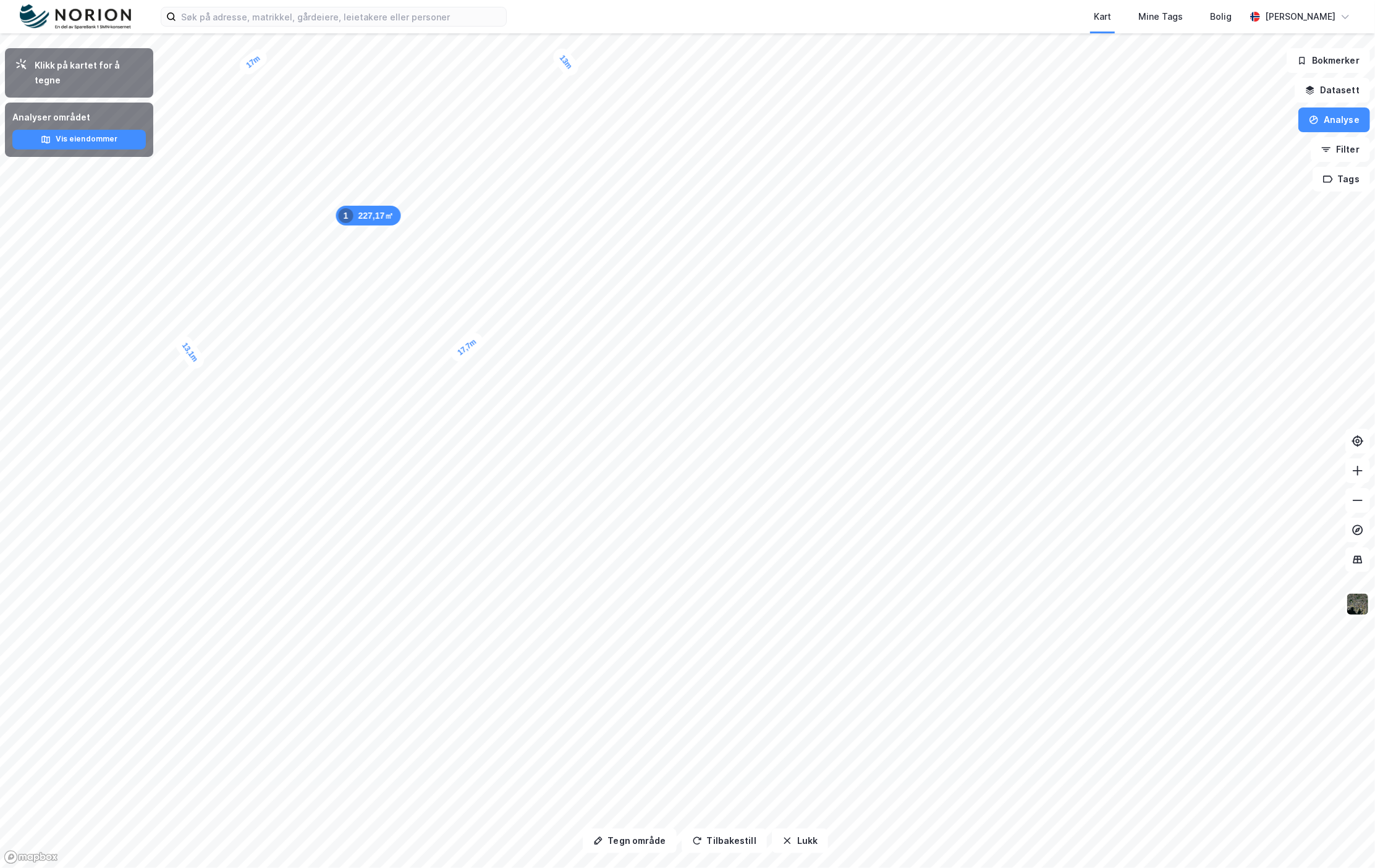
click at [213, 6] on div "Kart Mine Tags [PERSON_NAME]" at bounding box center [688, 17] width 1375 height 33
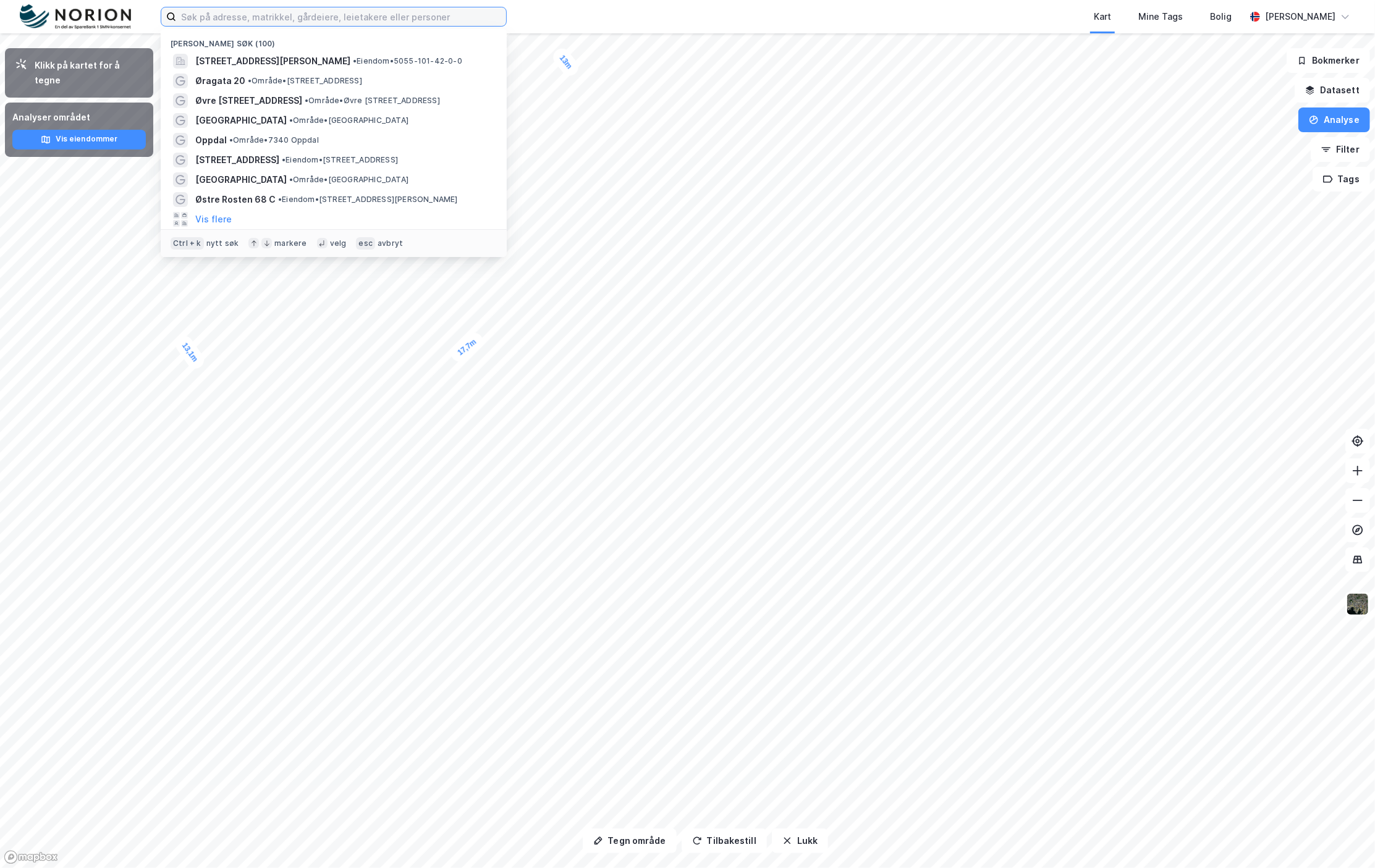
drag, startPoint x: 215, startPoint y: 15, endPoint x: 224, endPoint y: 21, distance: 10.8
click at [216, 15] on input at bounding box center [341, 17] width 330 height 18
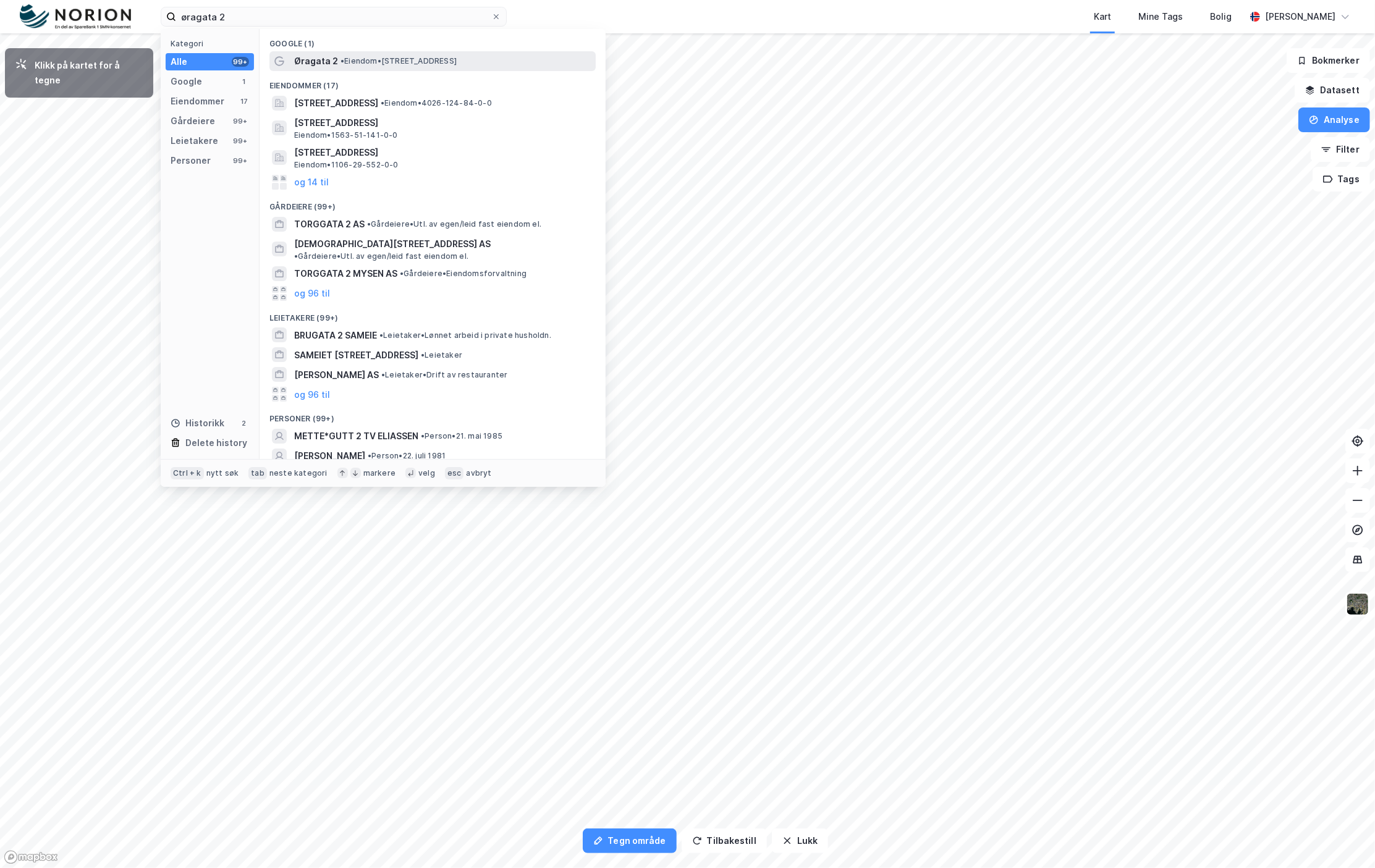
click at [330, 63] on span "Øragata 2" at bounding box center [316, 62] width 44 height 15
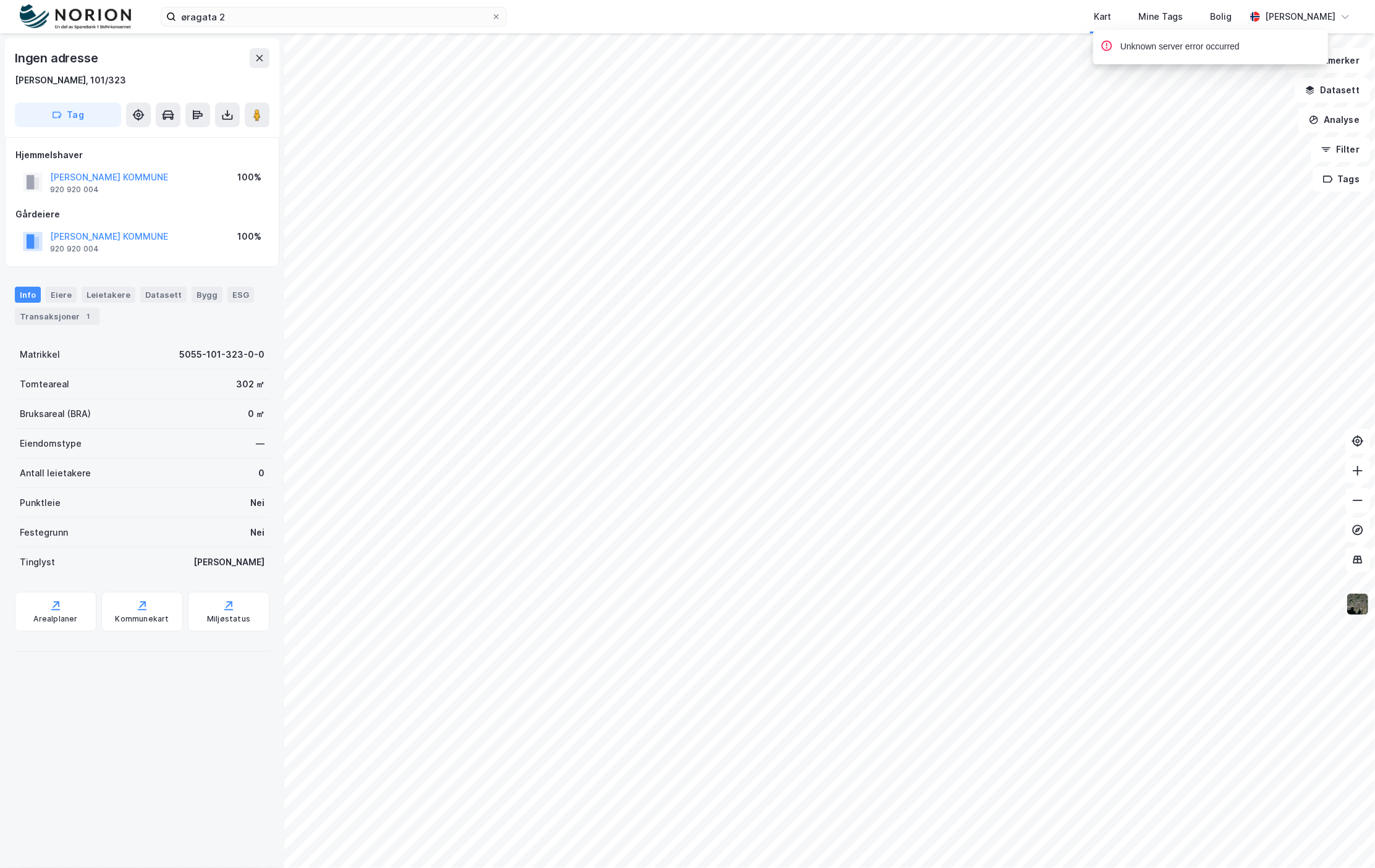
click at [1365, 599] on img at bounding box center [1358, 604] width 23 height 23
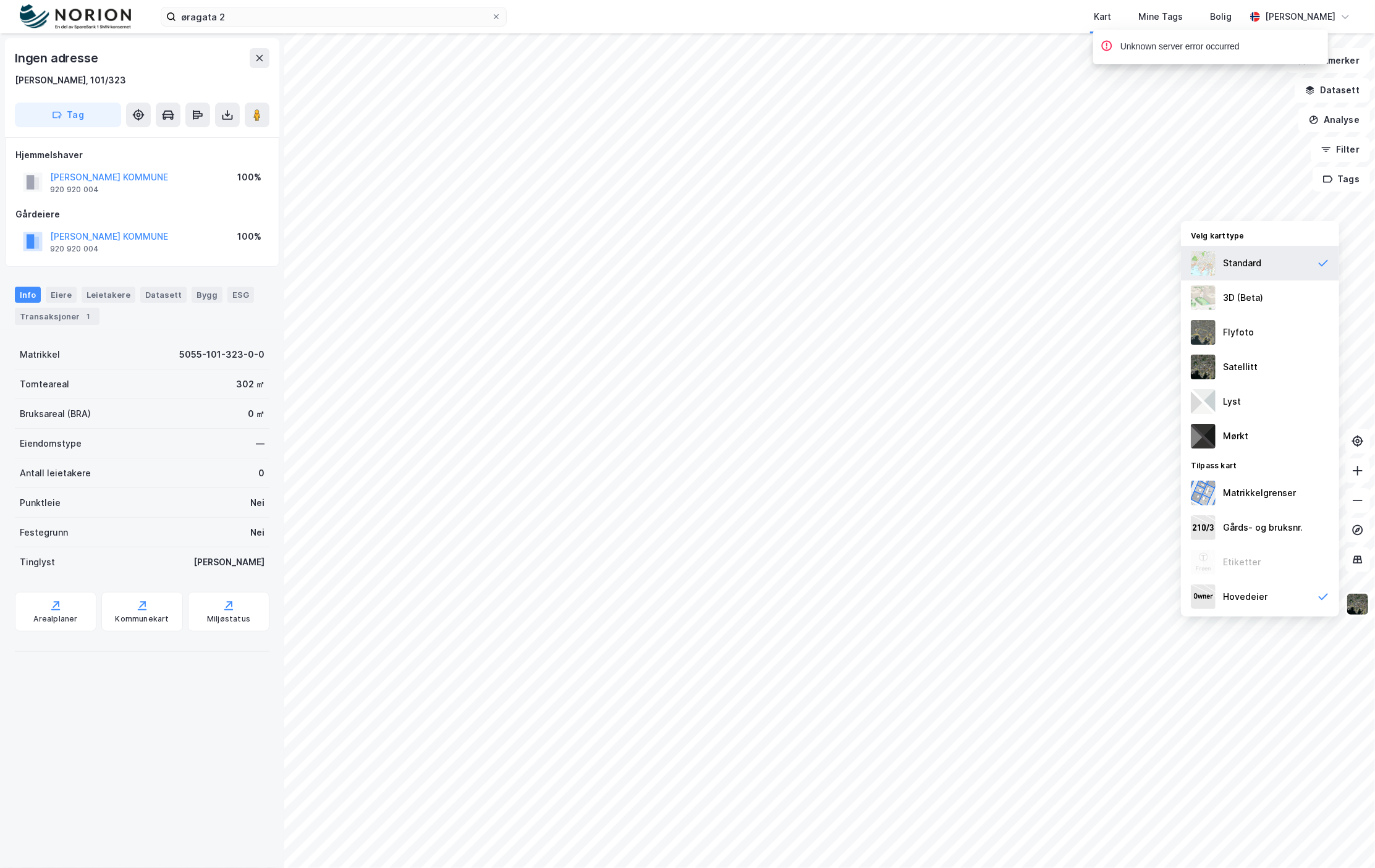
click at [1238, 260] on div "Standard" at bounding box center [1242, 264] width 38 height 15
click at [1249, 360] on div "Satellitt" at bounding box center [1240, 367] width 35 height 15
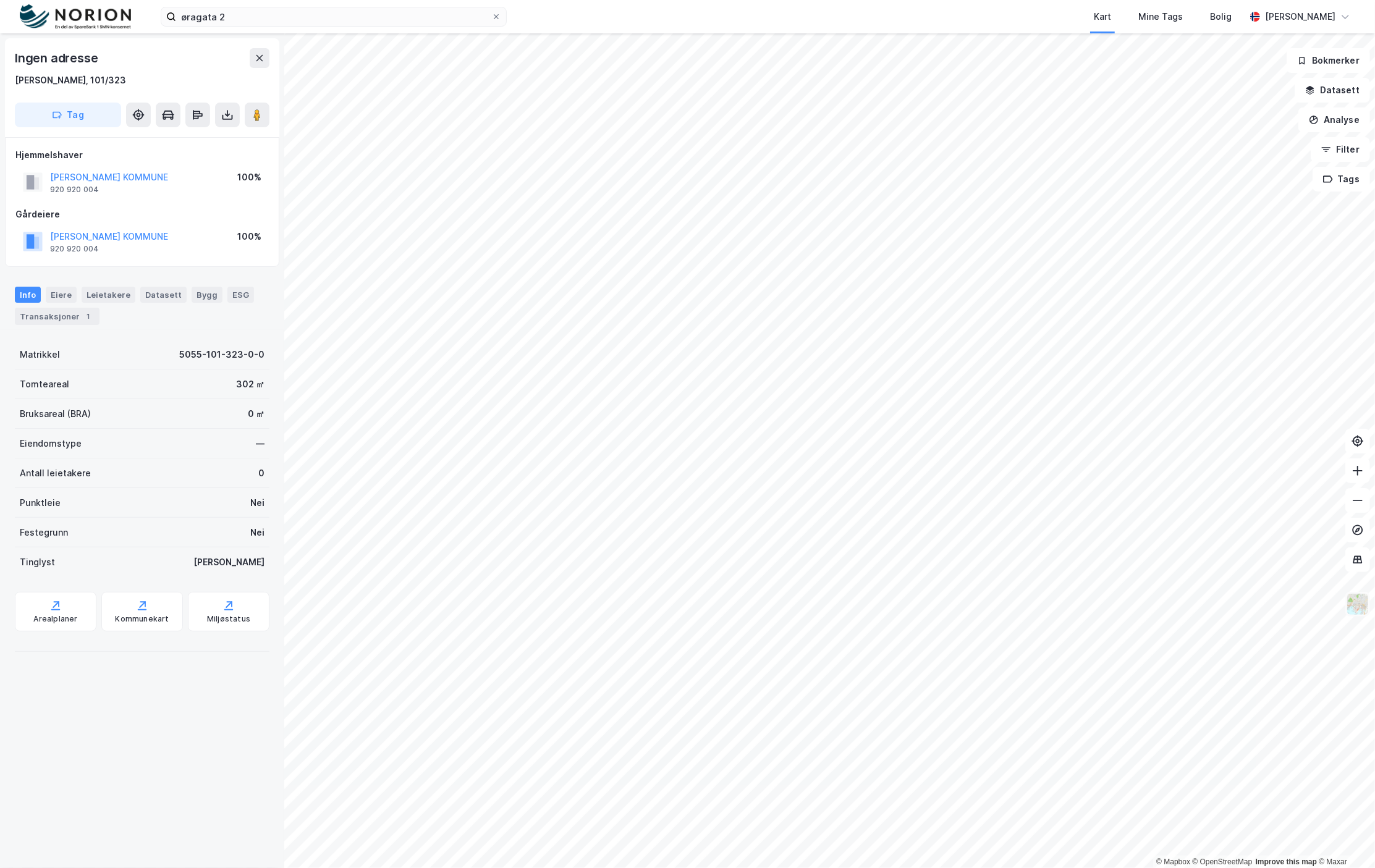
click at [1358, 607] on img at bounding box center [1358, 604] width 23 height 23
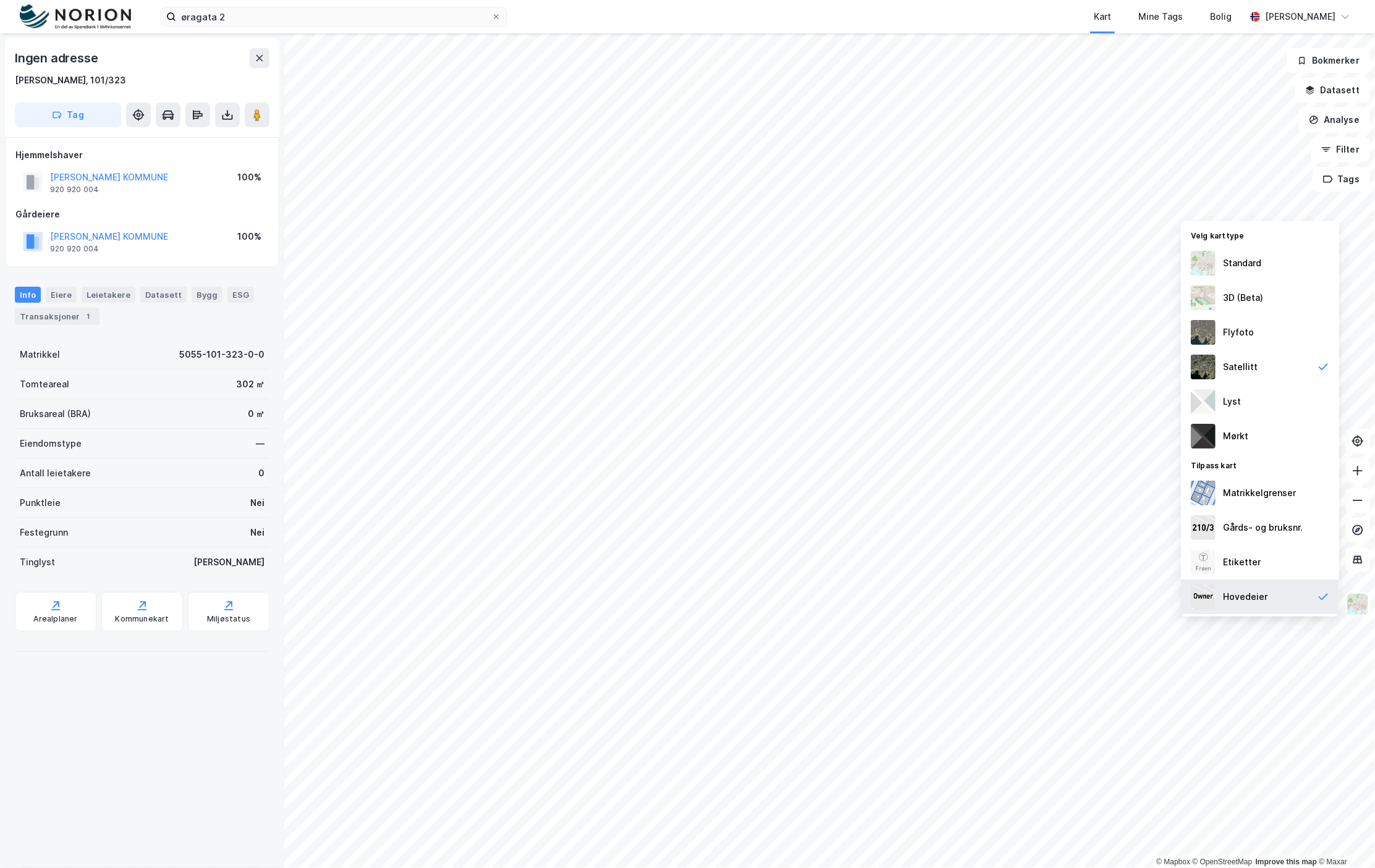
click at [1249, 592] on div "Hovedeier" at bounding box center [1245, 597] width 45 height 15
click at [1225, 325] on div "Flyfoto" at bounding box center [1238, 333] width 31 height 15
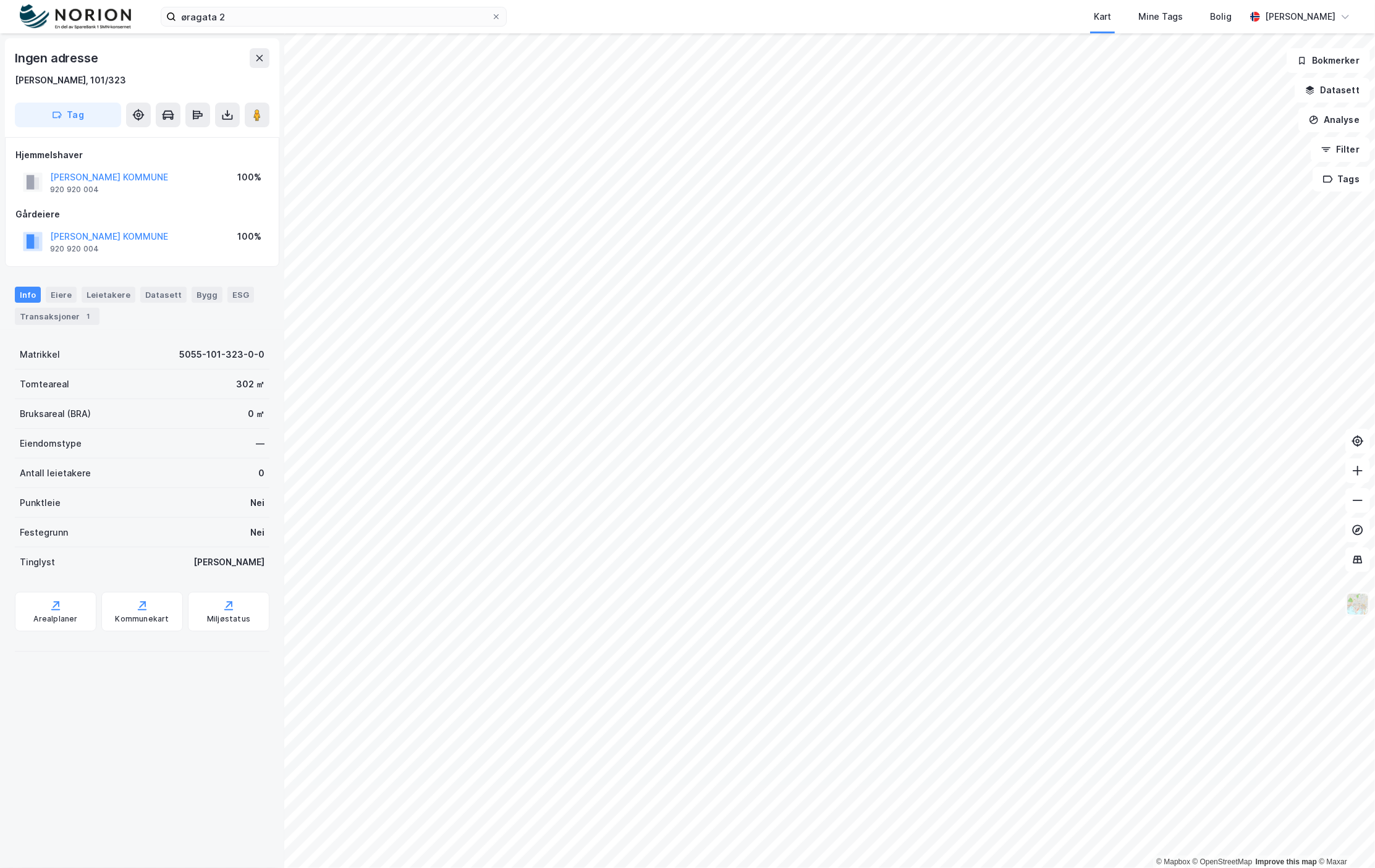
click at [1353, 603] on img at bounding box center [1358, 604] width 23 height 23
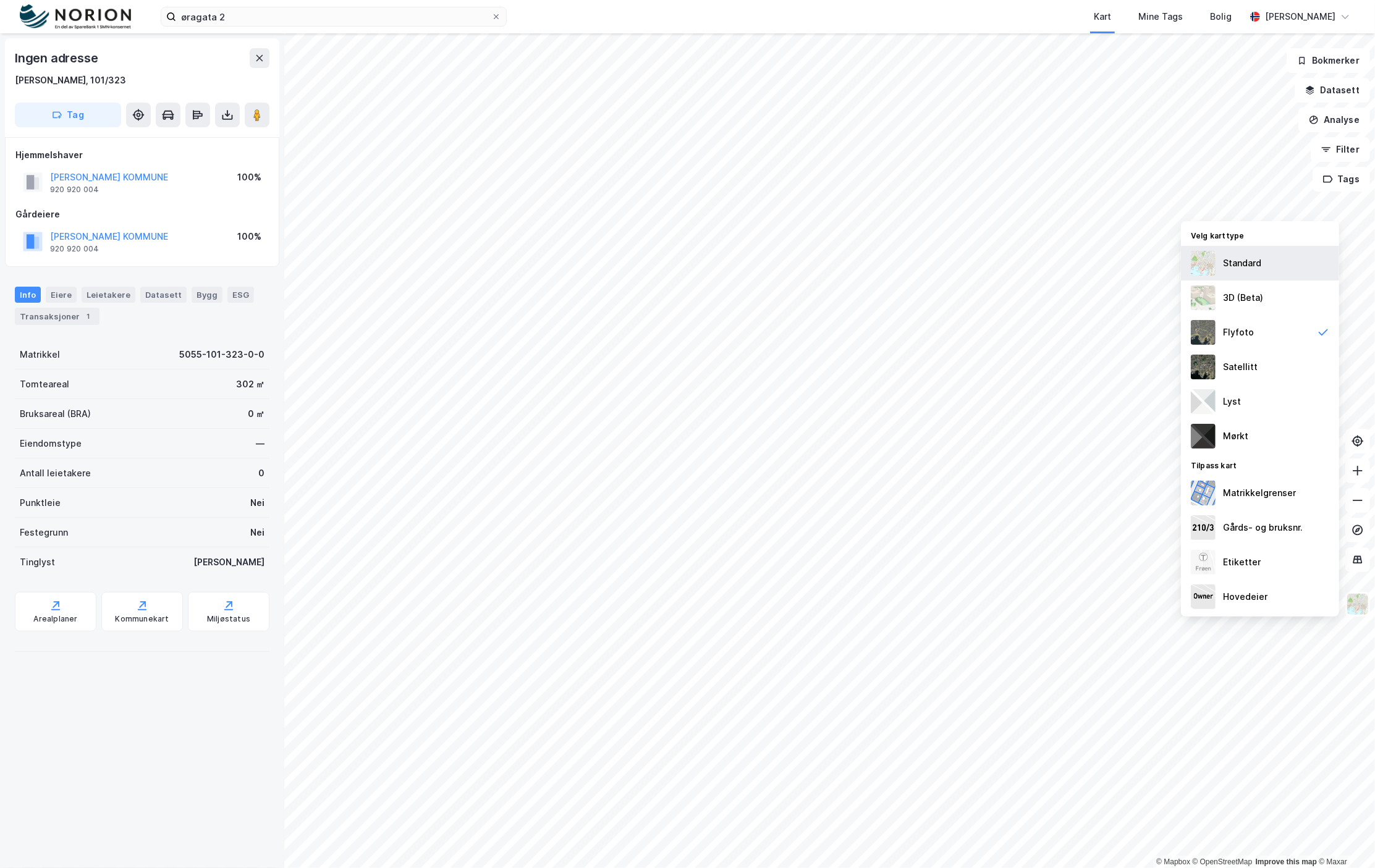
click at [1263, 262] on div "Standard" at bounding box center [1259, 264] width 158 height 35
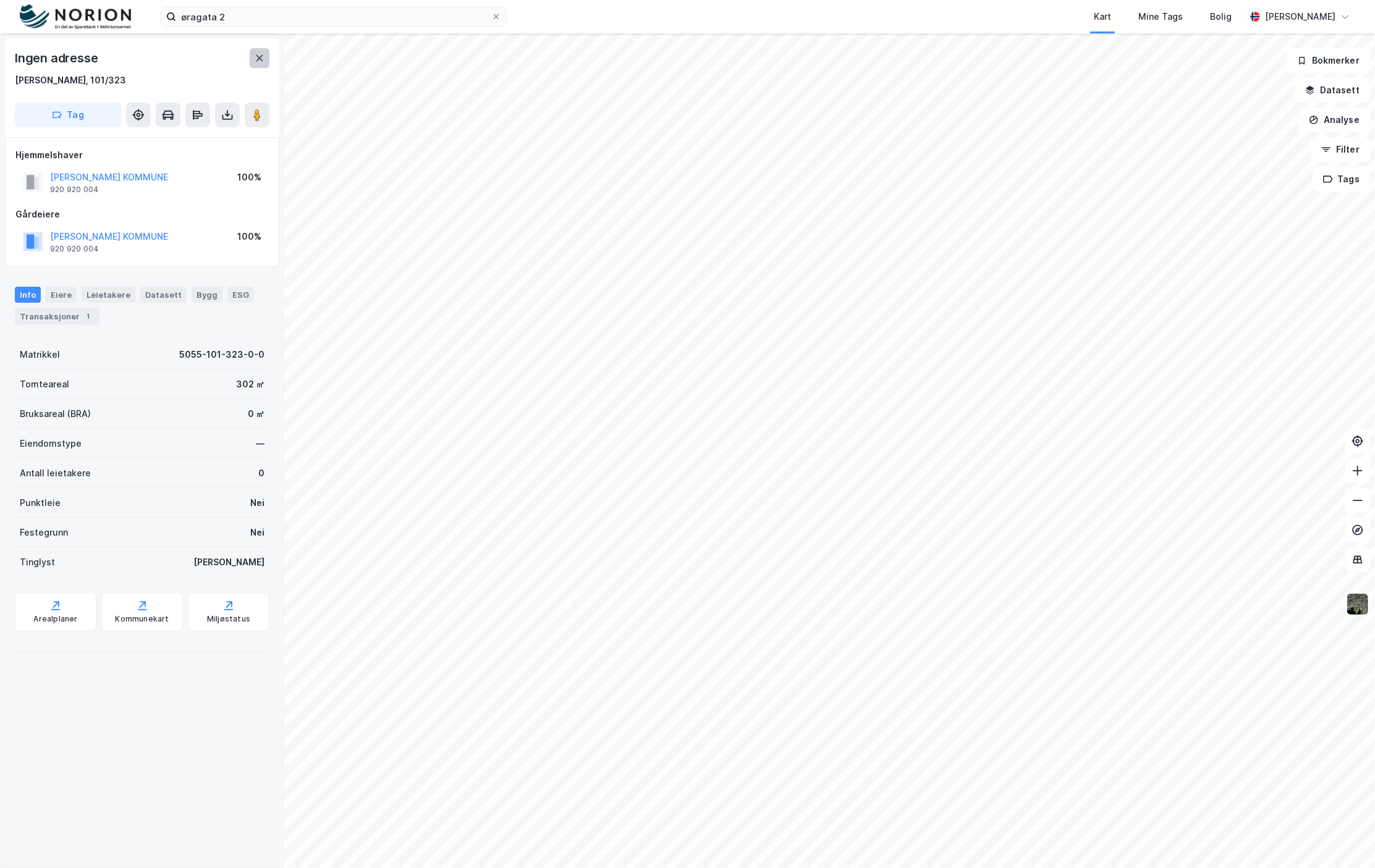
click at [267, 66] on button at bounding box center [259, 58] width 20 height 20
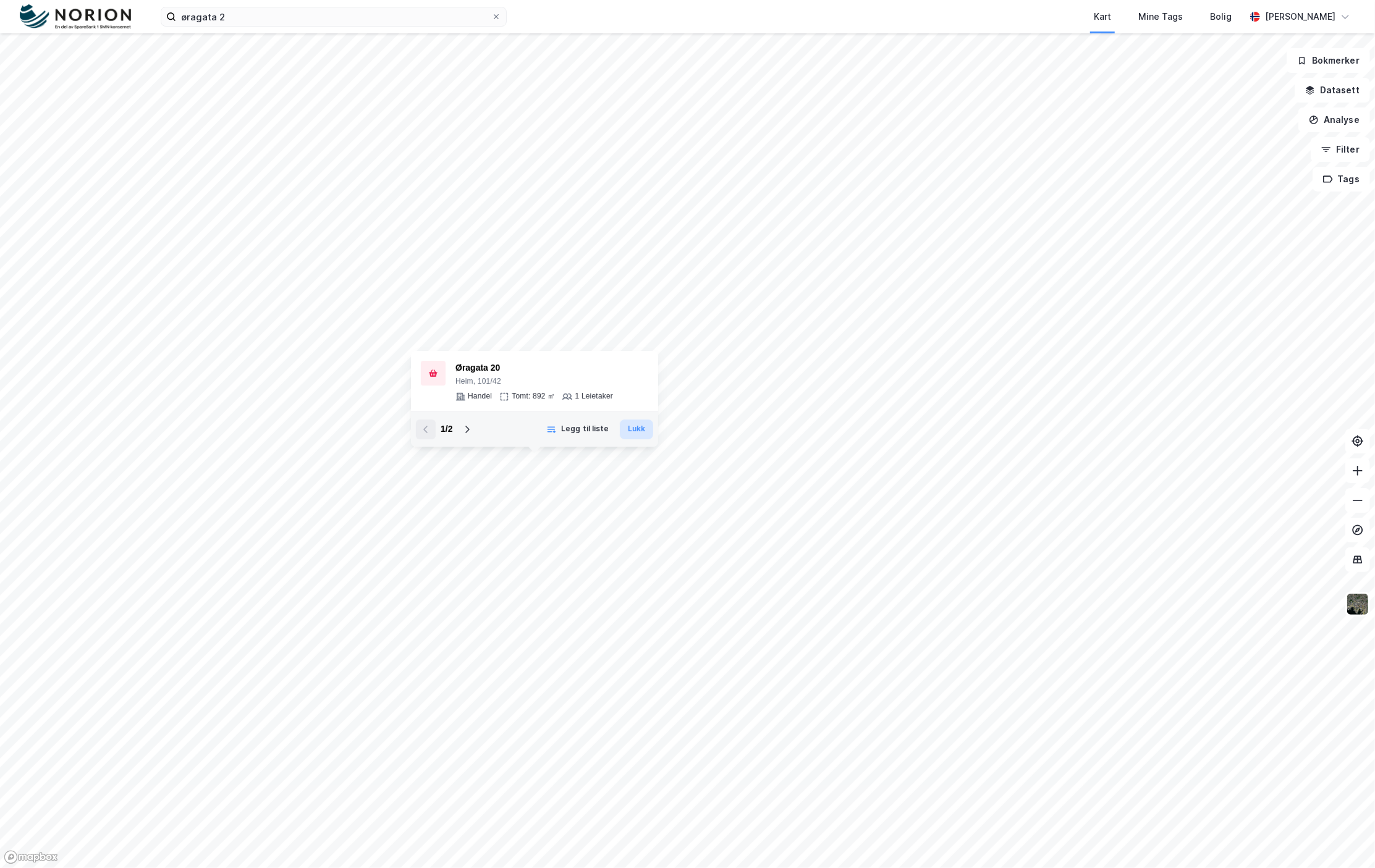
click at [628, 428] on button "Lukk" at bounding box center [636, 430] width 33 height 20
click at [1350, 124] on button "Analyse" at bounding box center [1333, 120] width 71 height 25
click at [312, 16] on input "øragata 2" at bounding box center [333, 17] width 315 height 18
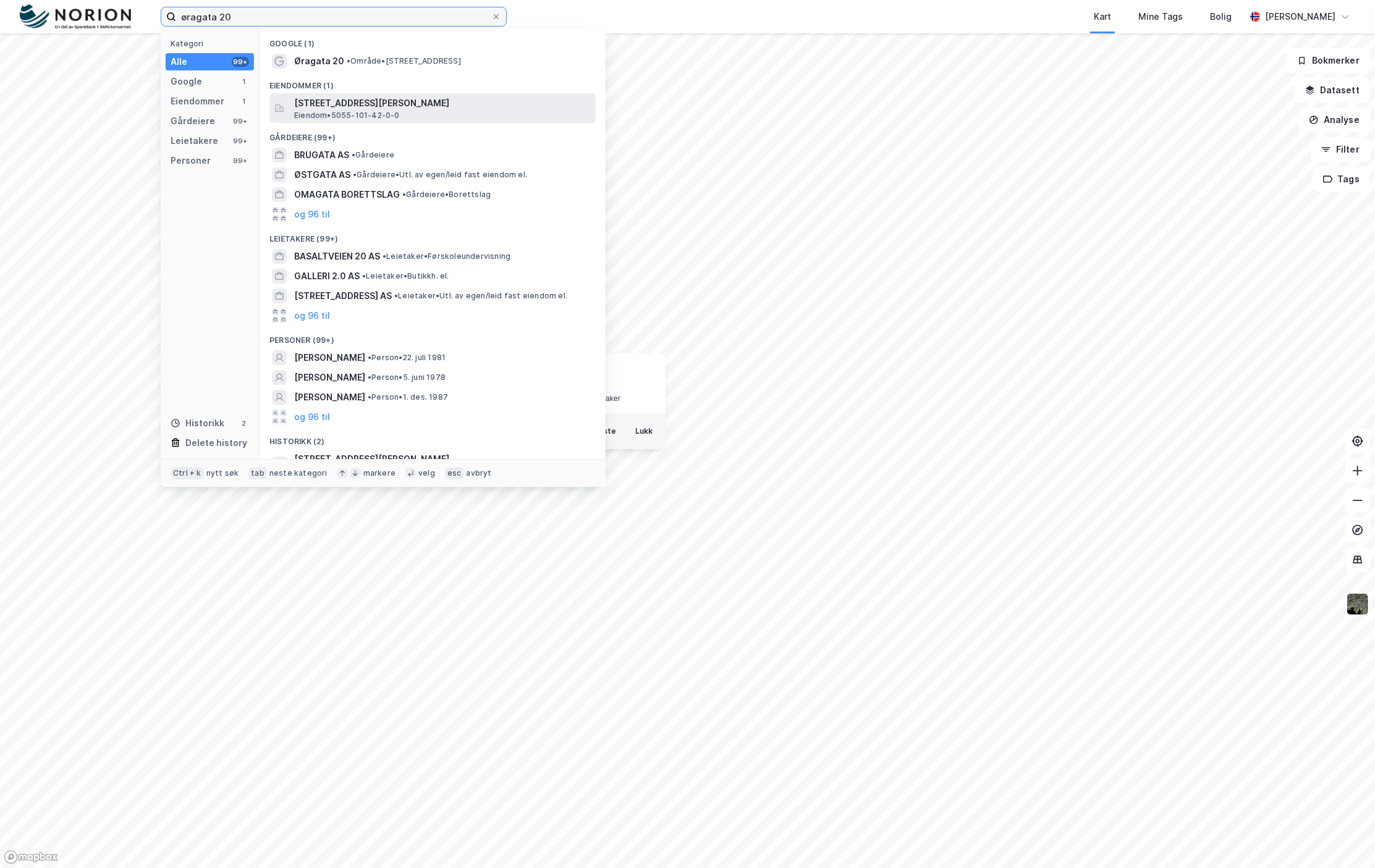
type input "øragata 20"
click at [330, 101] on span "[STREET_ADDRESS][PERSON_NAME]" at bounding box center [442, 103] width 297 height 15
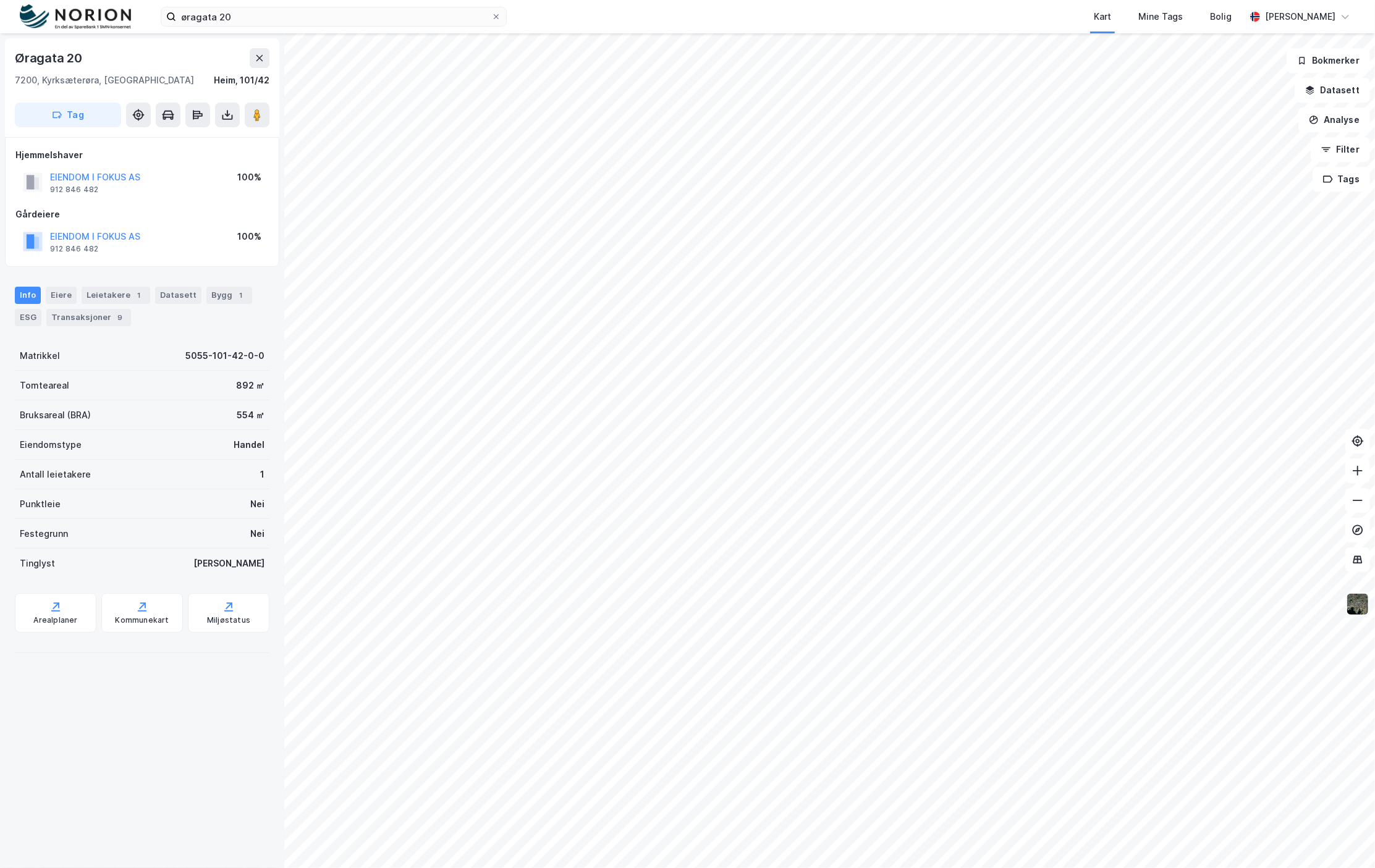
click at [1357, 611] on img at bounding box center [1358, 604] width 23 height 23
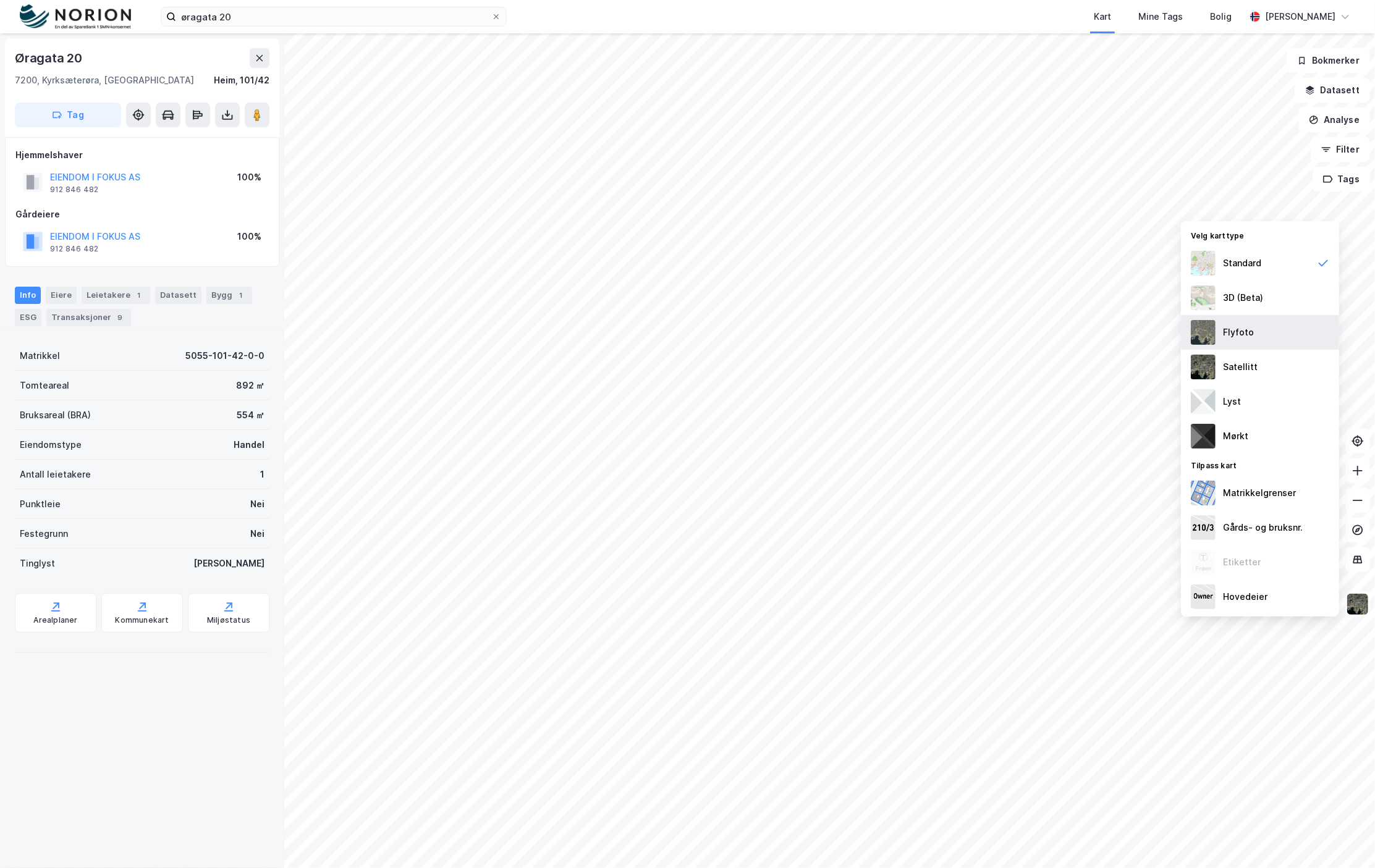
click at [1251, 325] on div "Flyfoto" at bounding box center [1238, 333] width 31 height 15
click at [1357, 608] on img at bounding box center [1358, 604] width 23 height 23
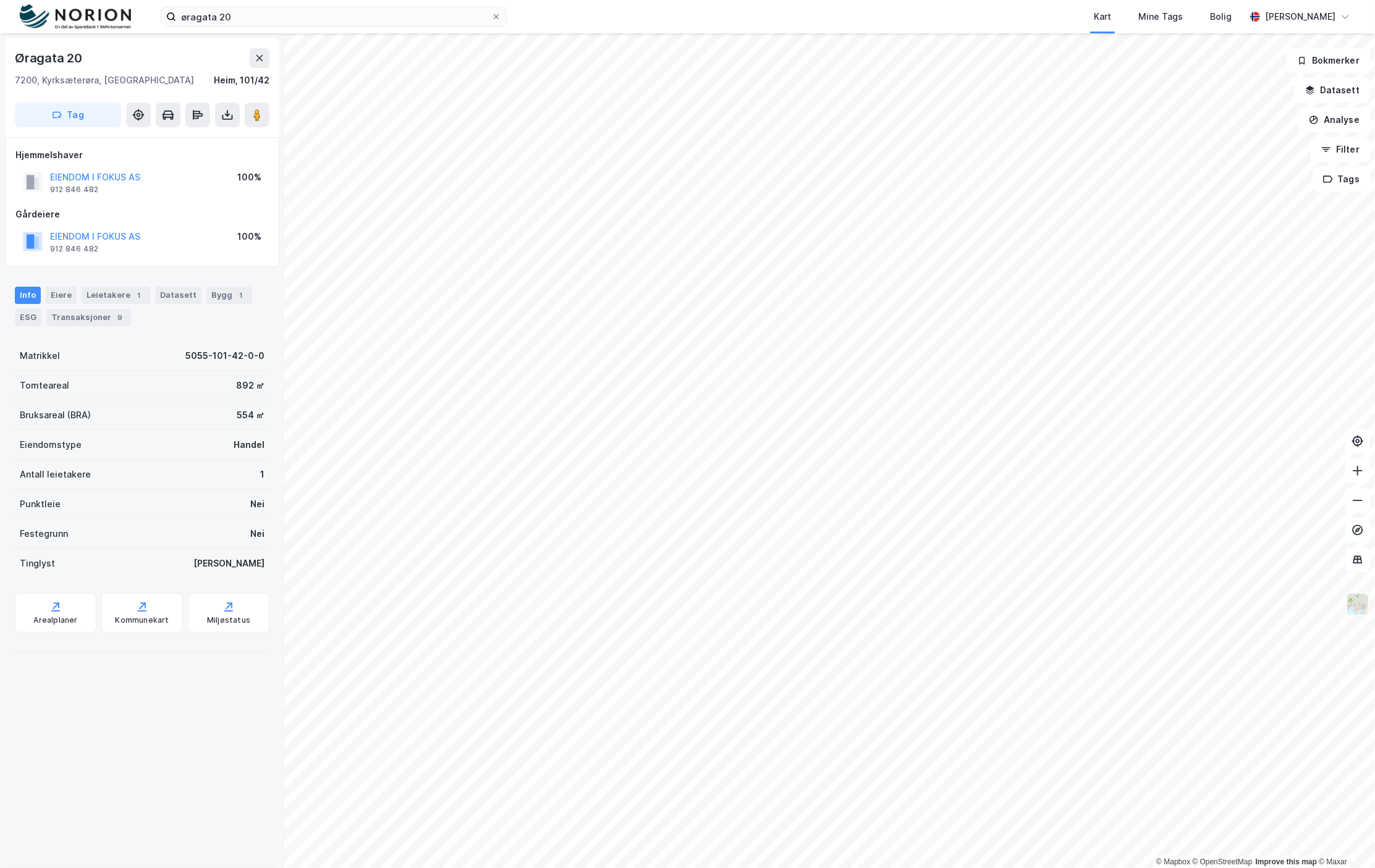
click at [1360, 614] on img at bounding box center [1358, 604] width 23 height 23
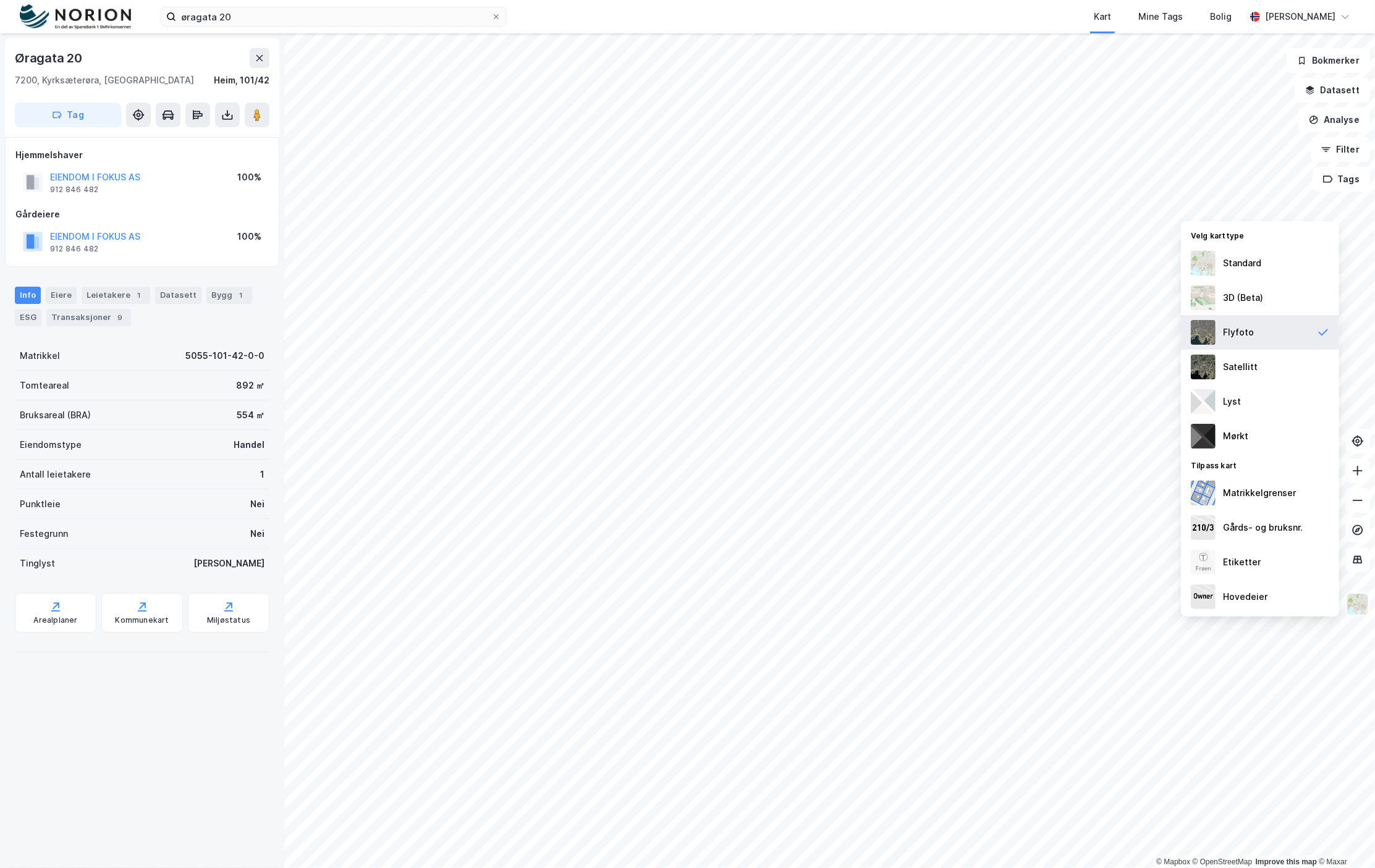
click at [1249, 342] on div "Flyfoto" at bounding box center [1259, 333] width 158 height 35
drag, startPoint x: 1249, startPoint y: 342, endPoint x: 1259, endPoint y: 367, distance: 26.9
click at [1259, 367] on div "Satellitt" at bounding box center [1259, 367] width 158 height 35
click at [1237, 329] on div "Flyfoto" at bounding box center [1238, 333] width 31 height 15
click at [1363, 604] on img at bounding box center [1358, 604] width 23 height 23
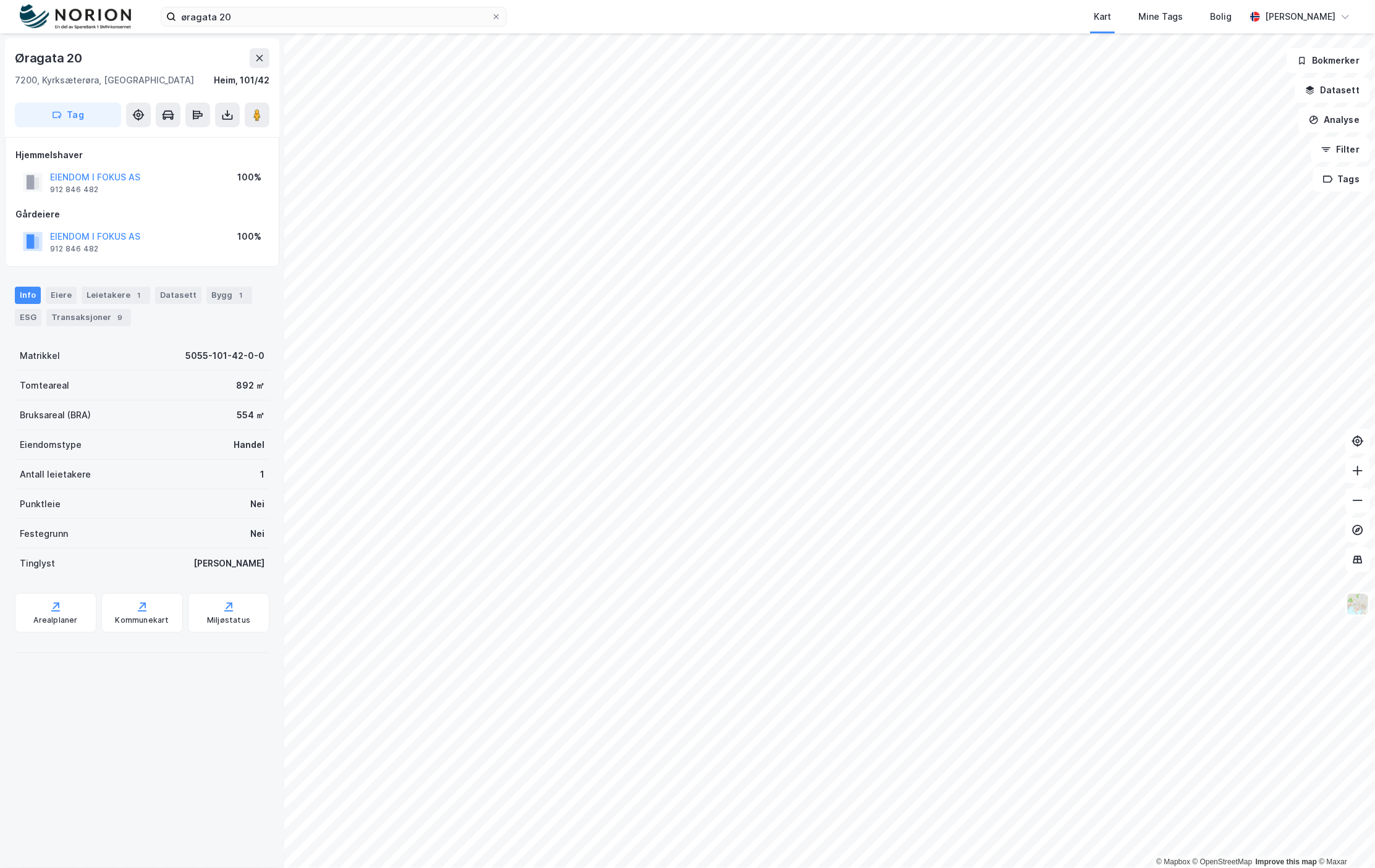
click at [269, 62] on div "[STREET_ADDRESS][PERSON_NAME]" at bounding box center [142, 87] width 274 height 99
click at [264, 46] on div "[STREET_ADDRESS][PERSON_NAME]" at bounding box center [142, 87] width 274 height 99
click at [253, 58] on button at bounding box center [259, 58] width 20 height 20
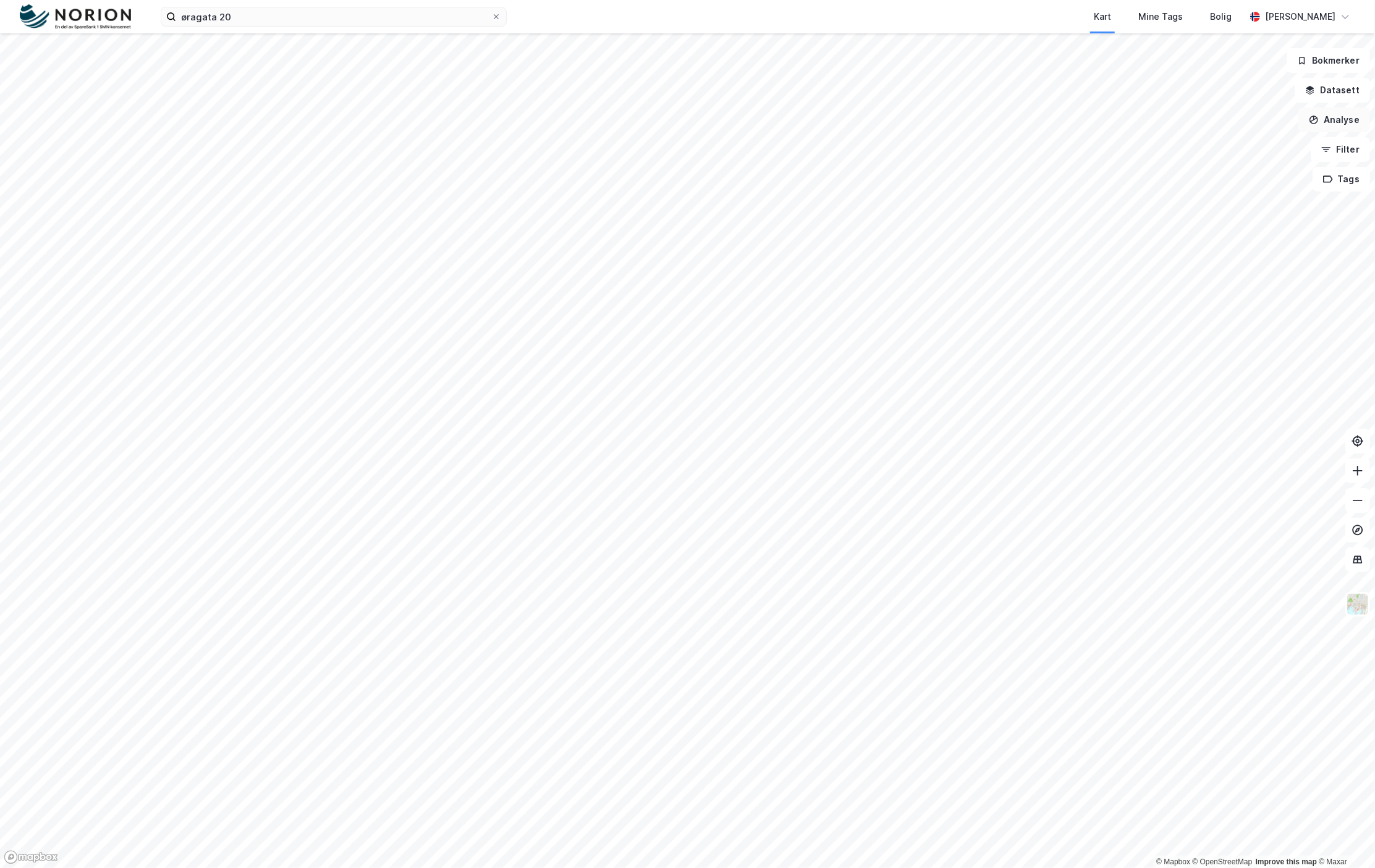
click at [1337, 121] on button "Analyse" at bounding box center [1333, 120] width 71 height 25
click at [1351, 609] on img at bounding box center [1358, 604] width 23 height 23
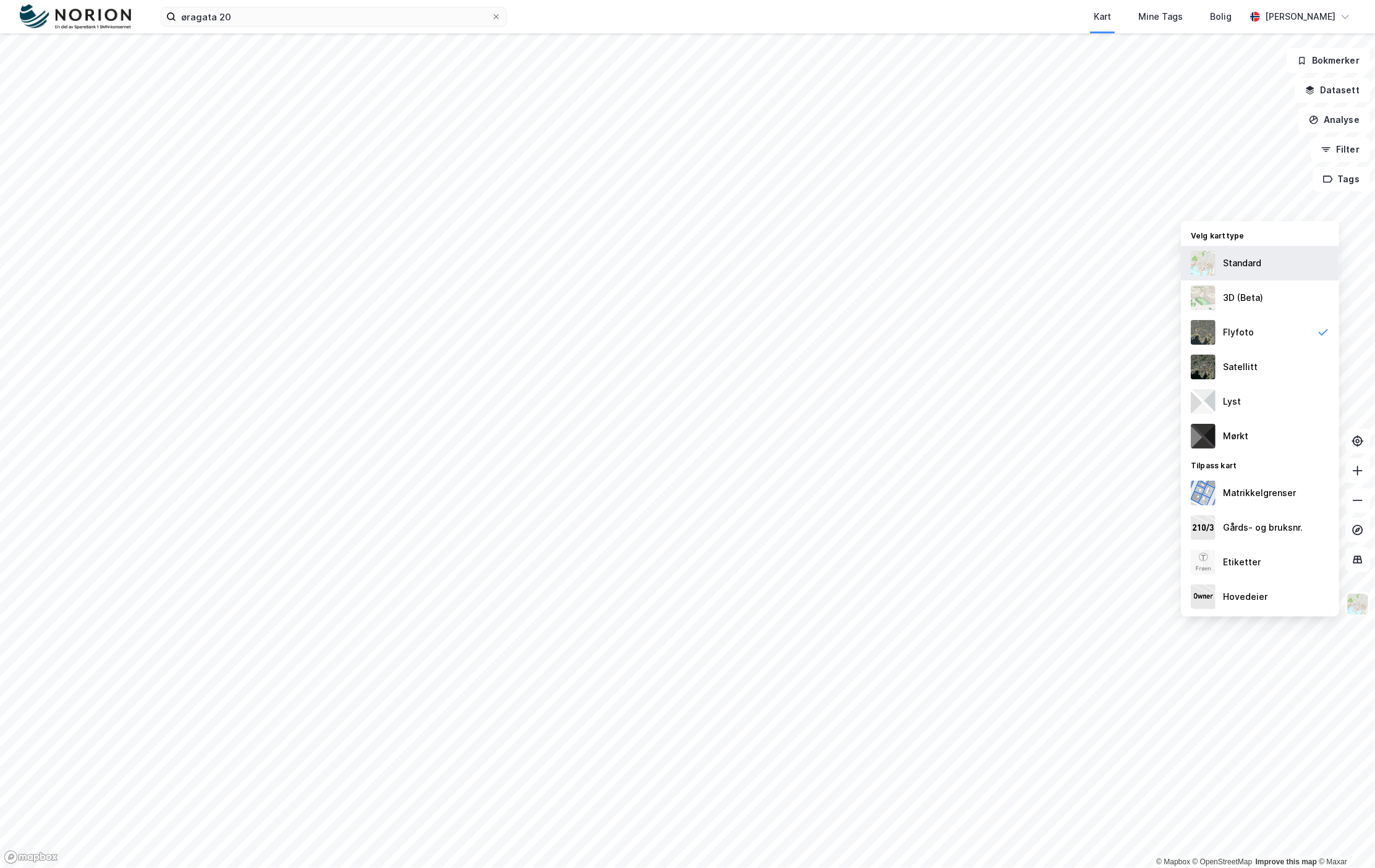
click at [1239, 260] on div "Standard" at bounding box center [1242, 264] width 38 height 15
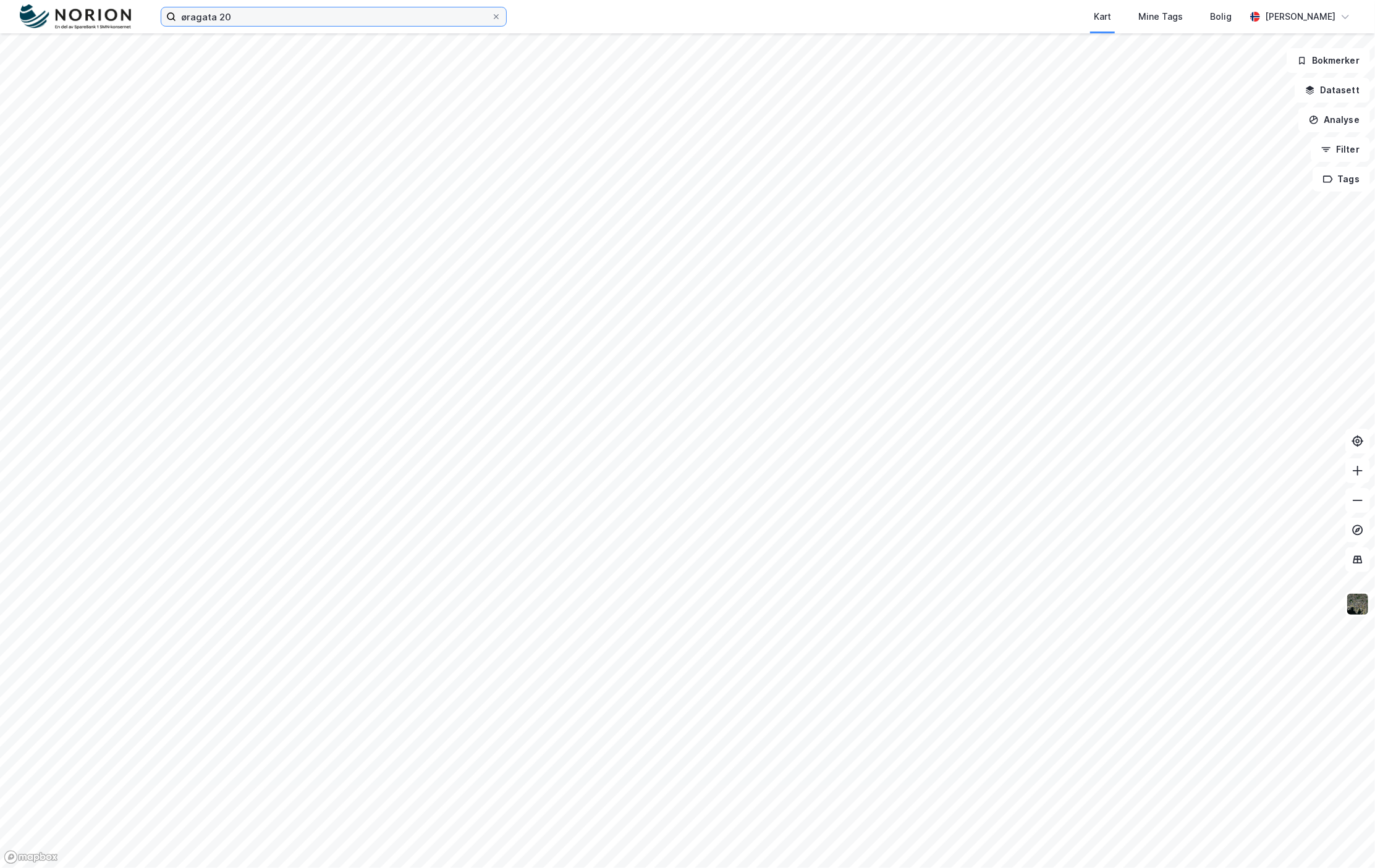
click at [245, 13] on input "øragata 20" at bounding box center [333, 17] width 315 height 18
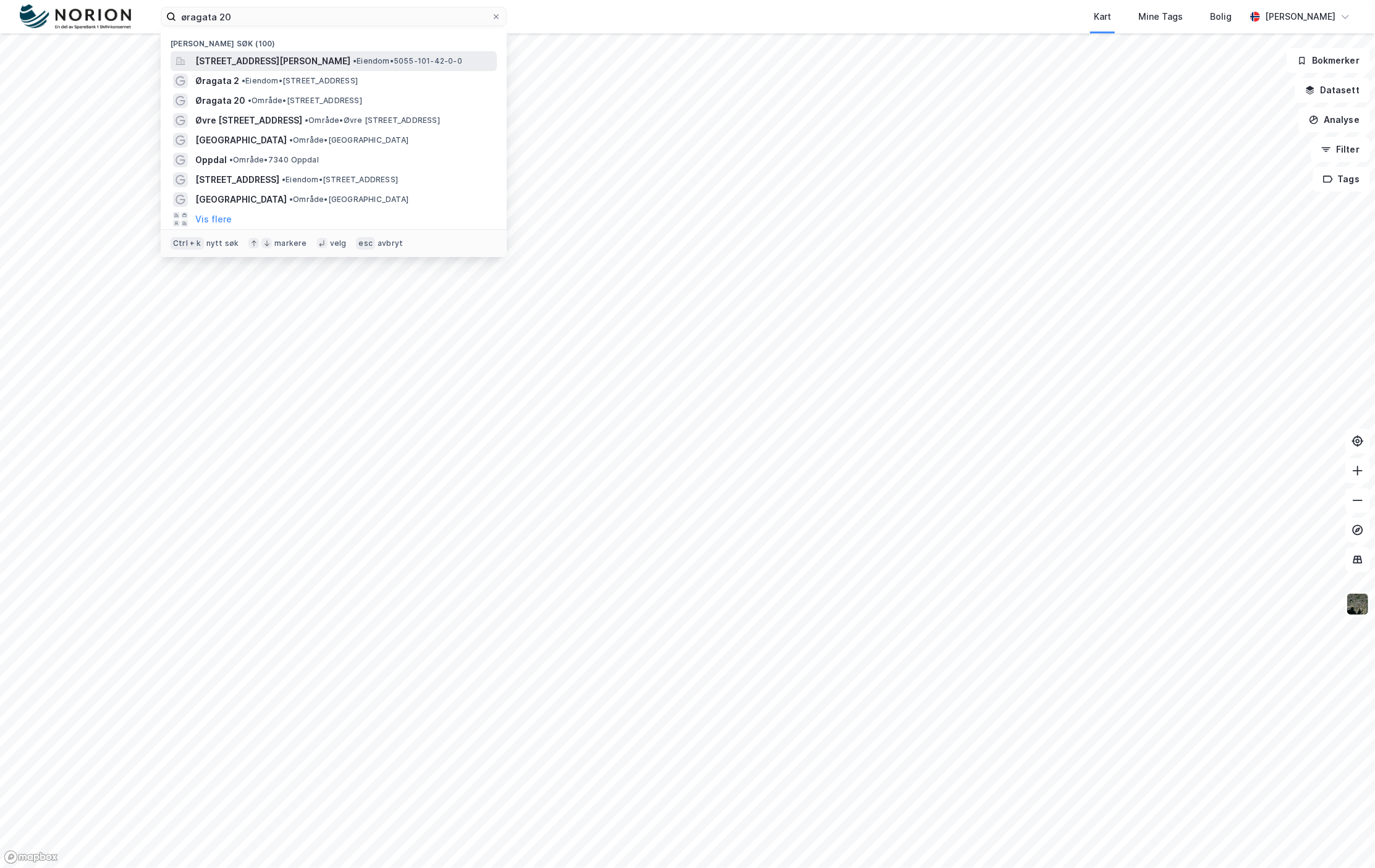
click at [287, 57] on span "[STREET_ADDRESS][PERSON_NAME]" at bounding box center [273, 62] width 155 height 15
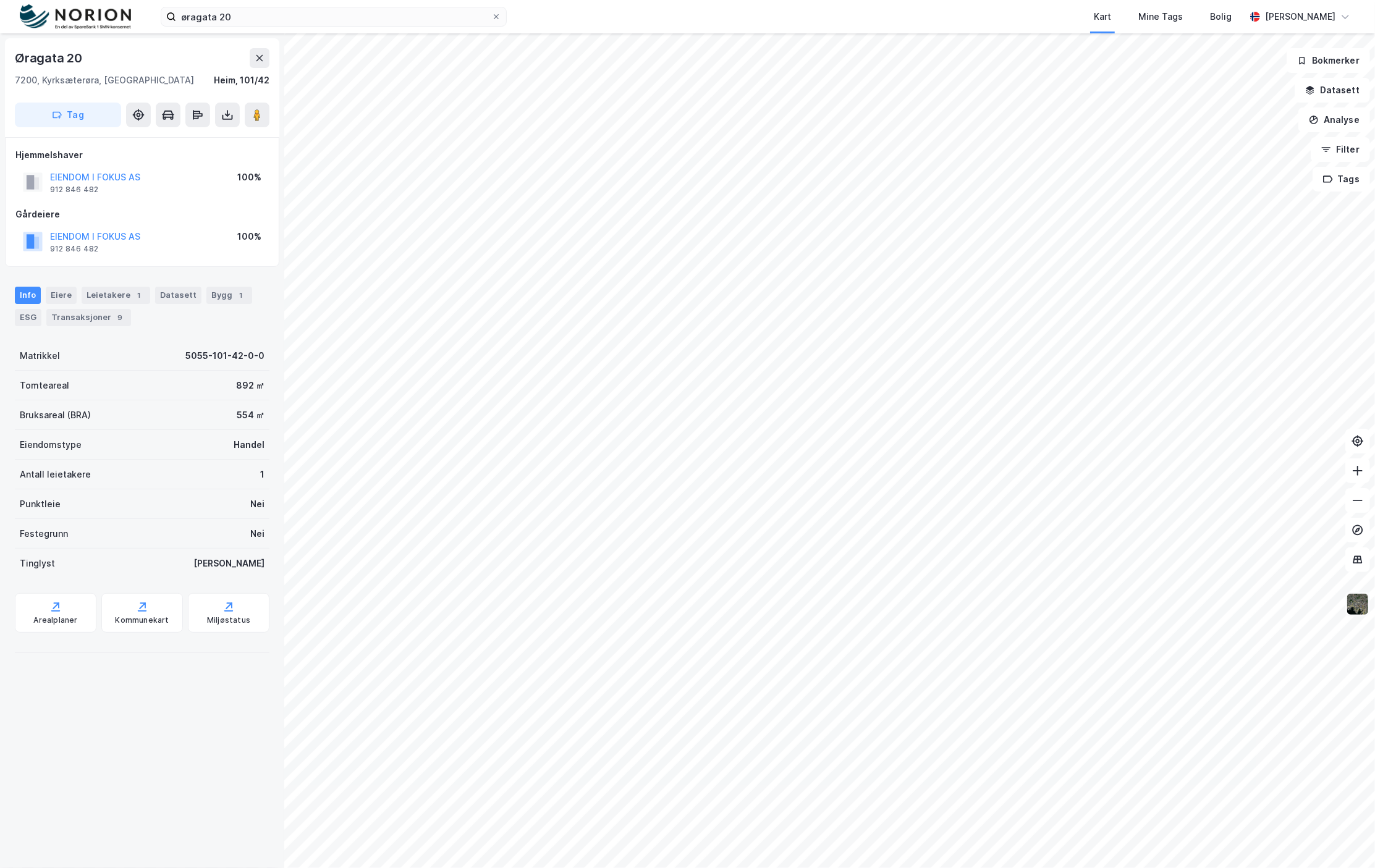
click at [1364, 609] on img at bounding box center [1358, 604] width 23 height 23
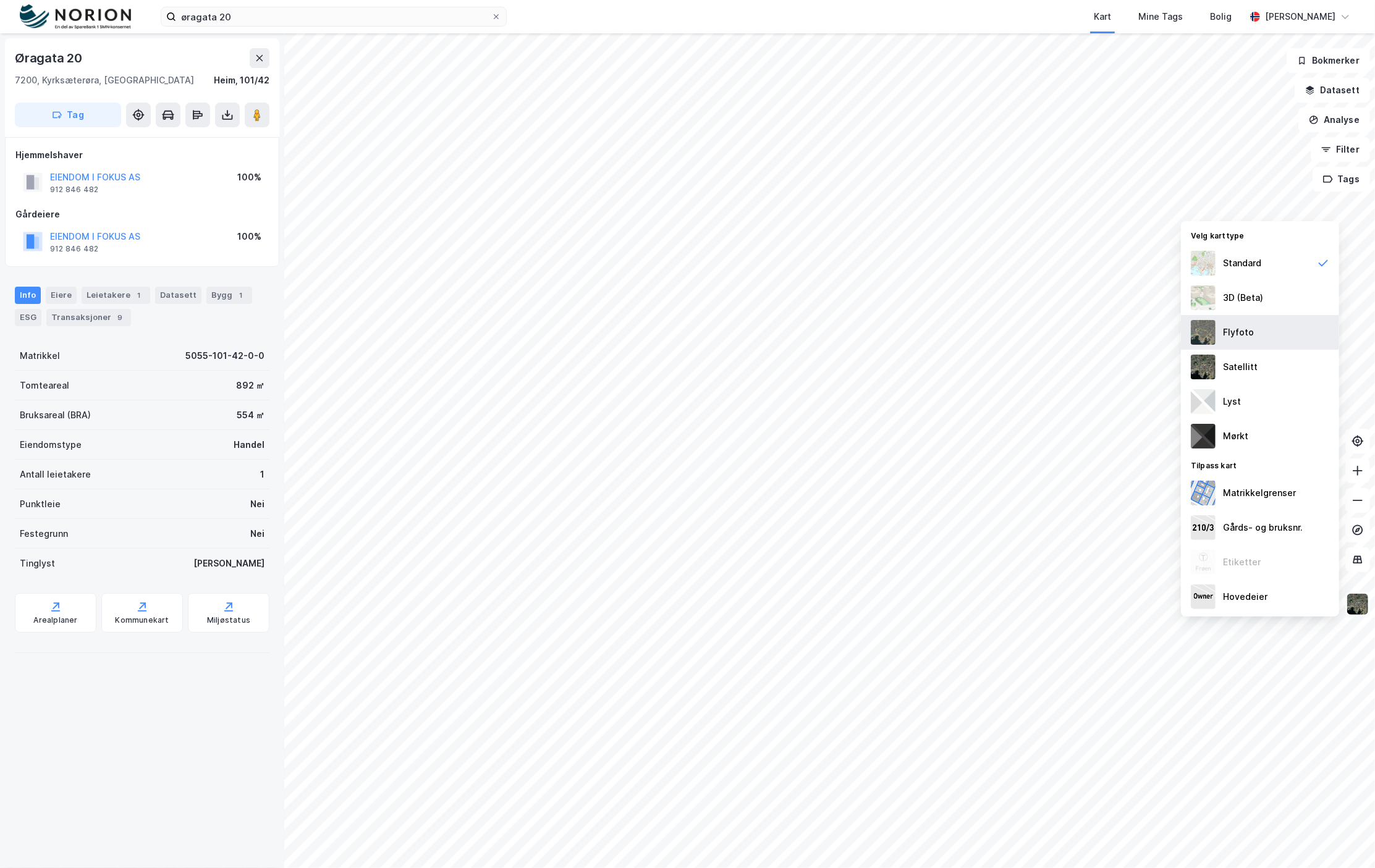
click at [1244, 333] on div "Flyfoto" at bounding box center [1238, 333] width 31 height 15
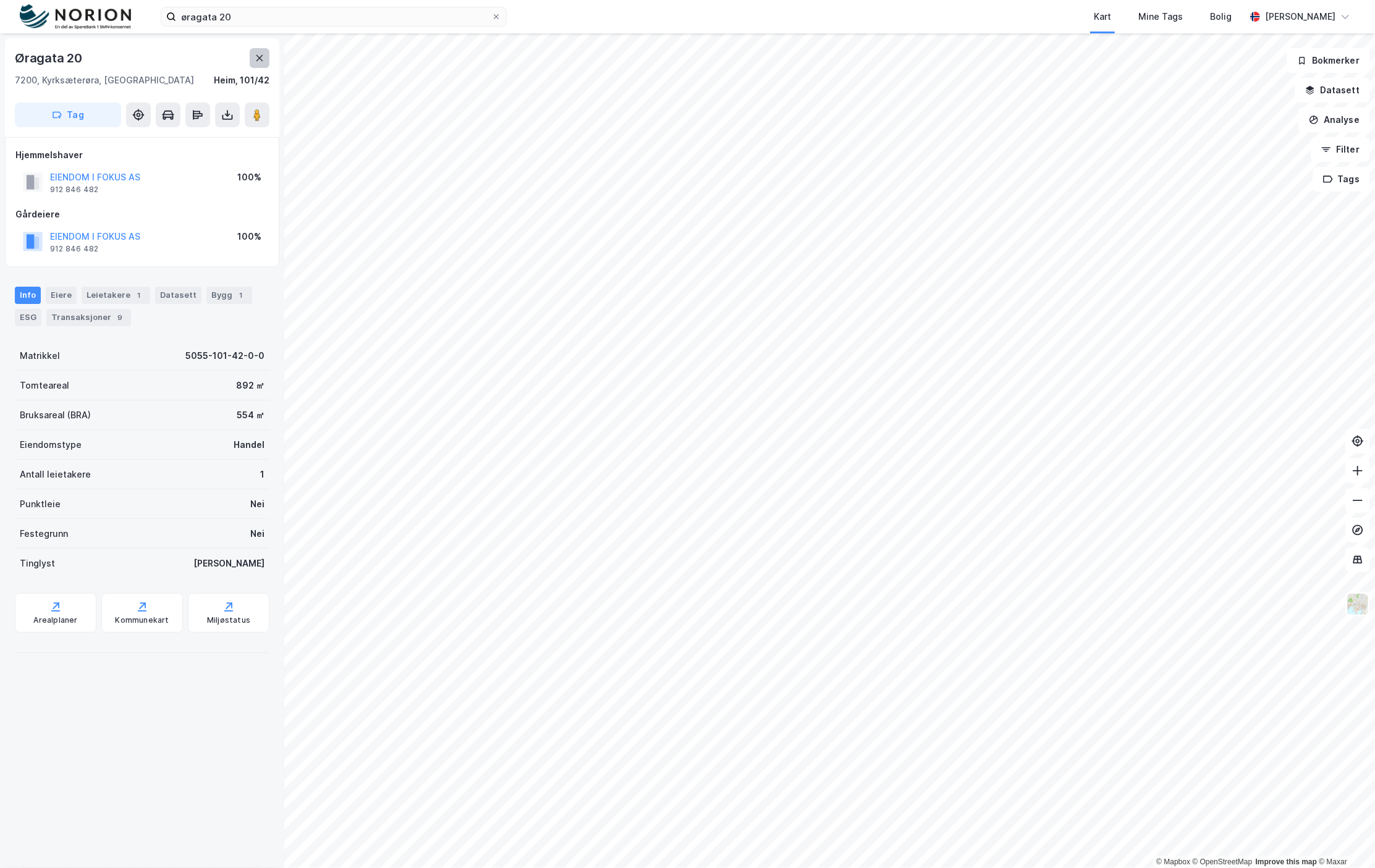
click at [251, 58] on button at bounding box center [259, 58] width 20 height 20
